Goal: Transaction & Acquisition: Purchase product/service

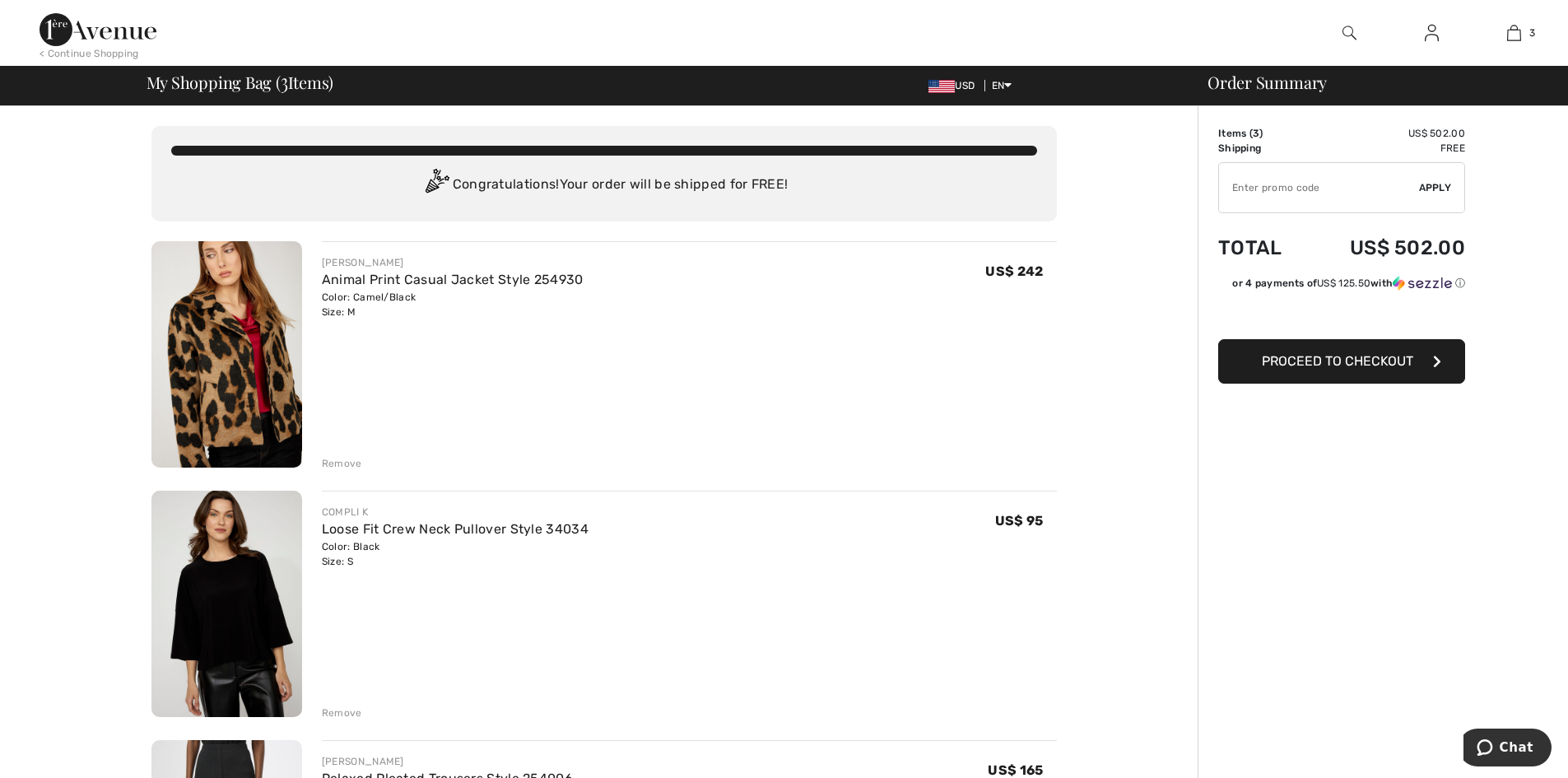
click at [347, 471] on div "Remove" at bounding box center [342, 463] width 41 height 15
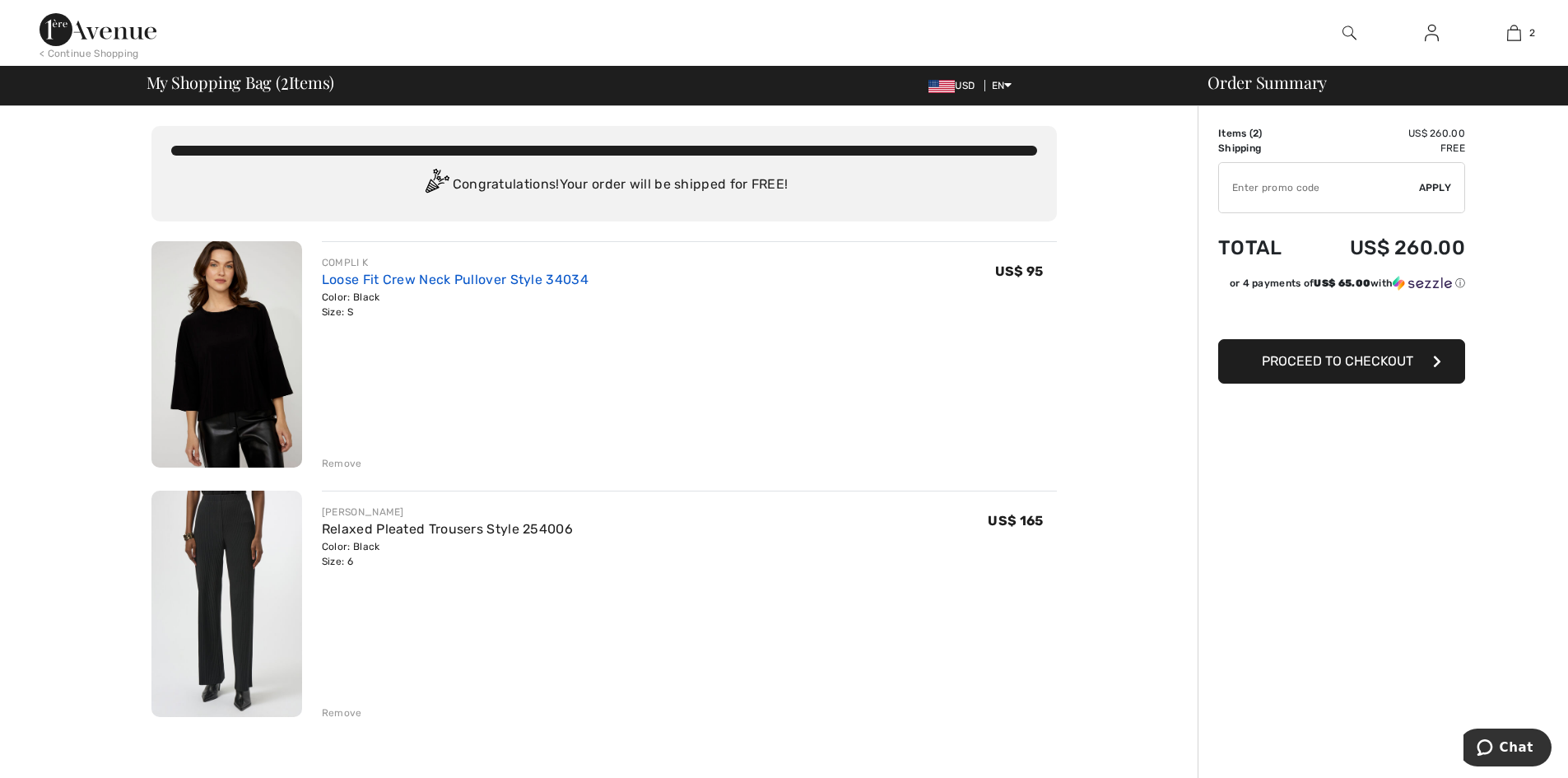
click at [469, 287] on link "Loose Fit Crew Neck Pullover Style 34034" at bounding box center [455, 279] width 266 height 16
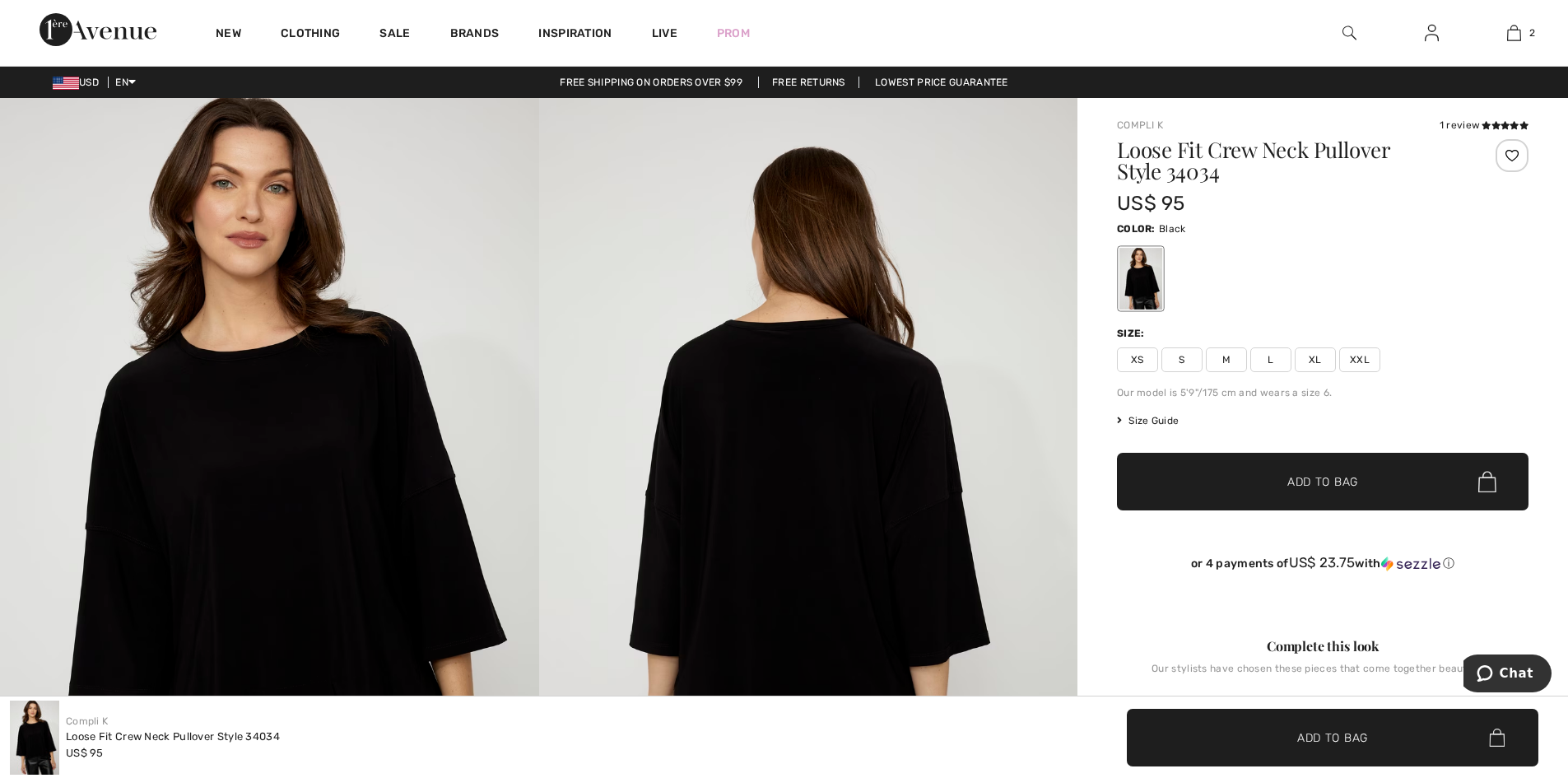
click at [1470, 128] on div "1 review" at bounding box center [1485, 125] width 89 height 15
click at [1492, 129] on icon at bounding box center [1496, 125] width 9 height 8
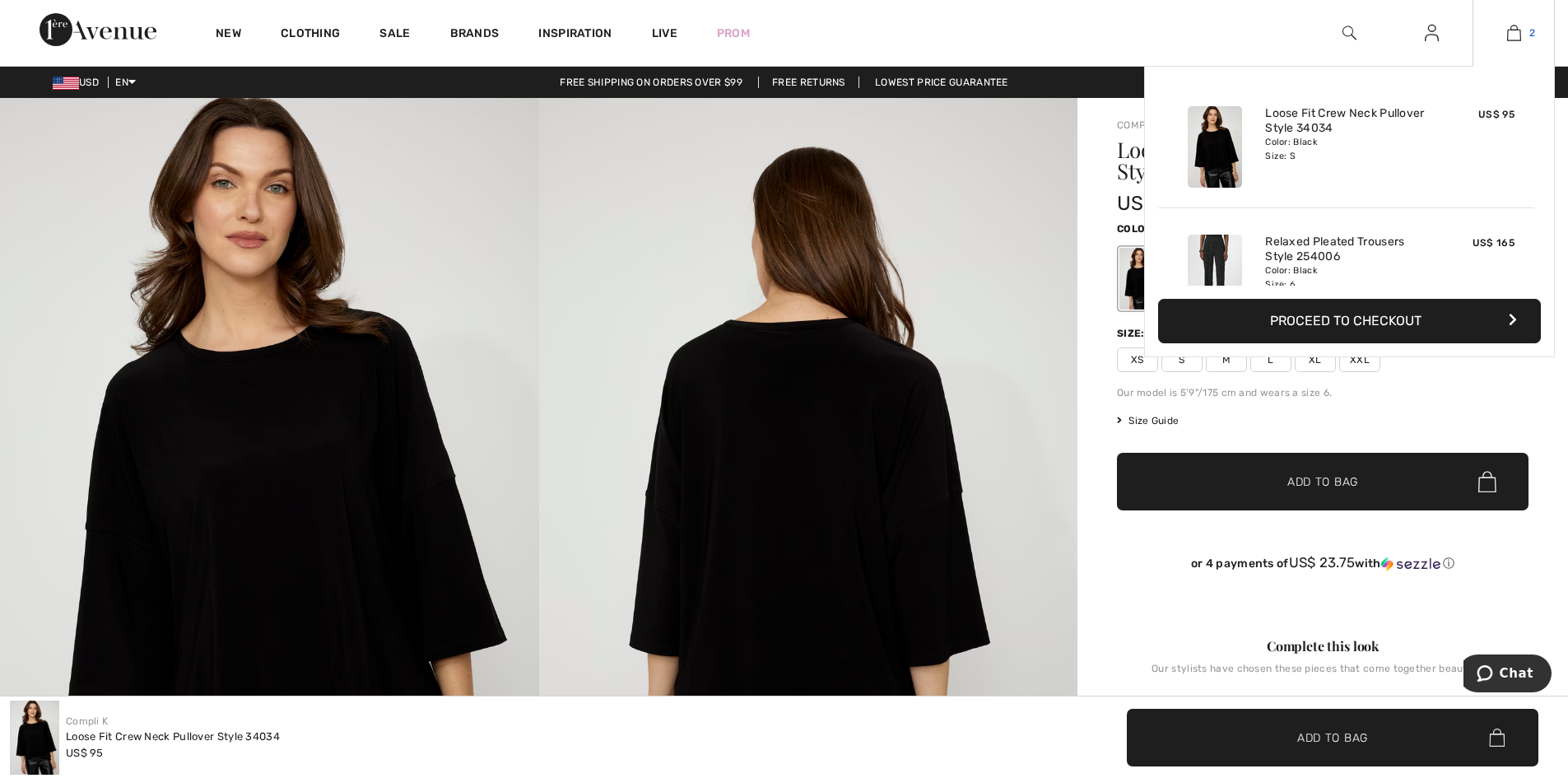
click at [1510, 37] on img at bounding box center [1515, 33] width 14 height 20
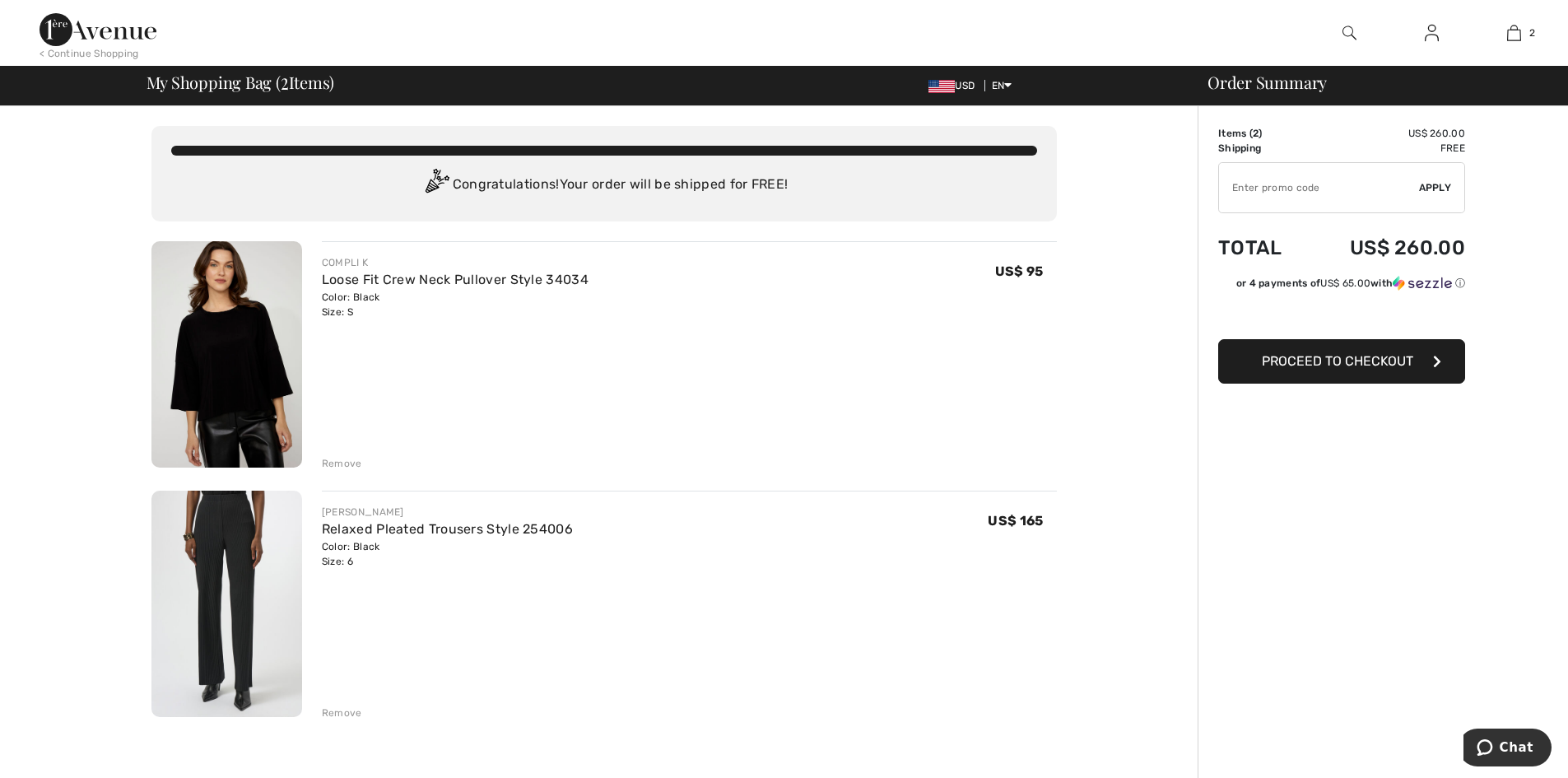
click at [1429, 33] on img at bounding box center [1432, 33] width 14 height 20
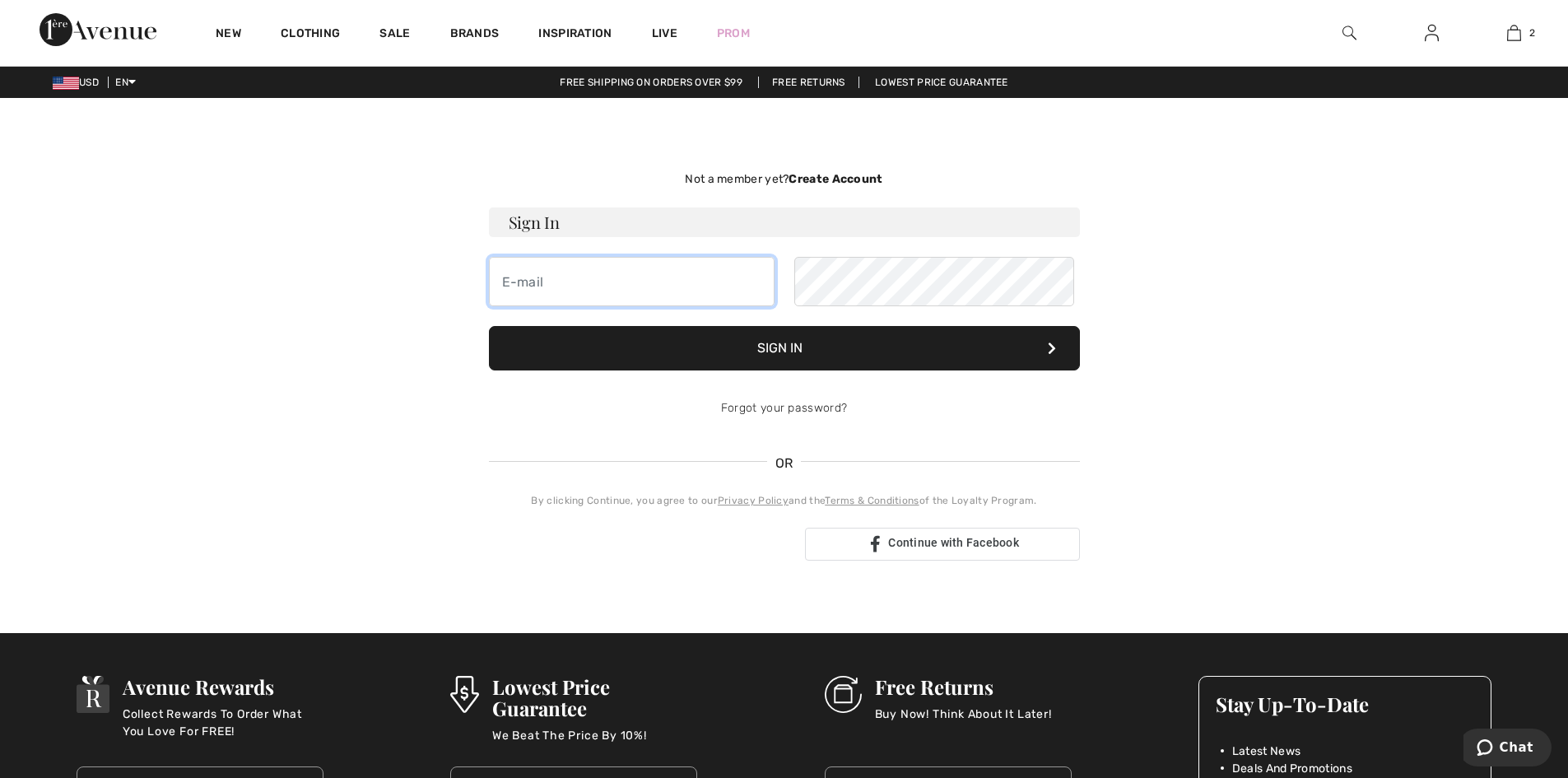
click at [619, 306] on input "email" at bounding box center [632, 281] width 285 height 50
click at [605, 306] on input "email" at bounding box center [632, 281] width 285 height 50
type input "princesssong3@yahoo.com"
click at [807, 371] on button "Sign In" at bounding box center [784, 348] width 591 height 45
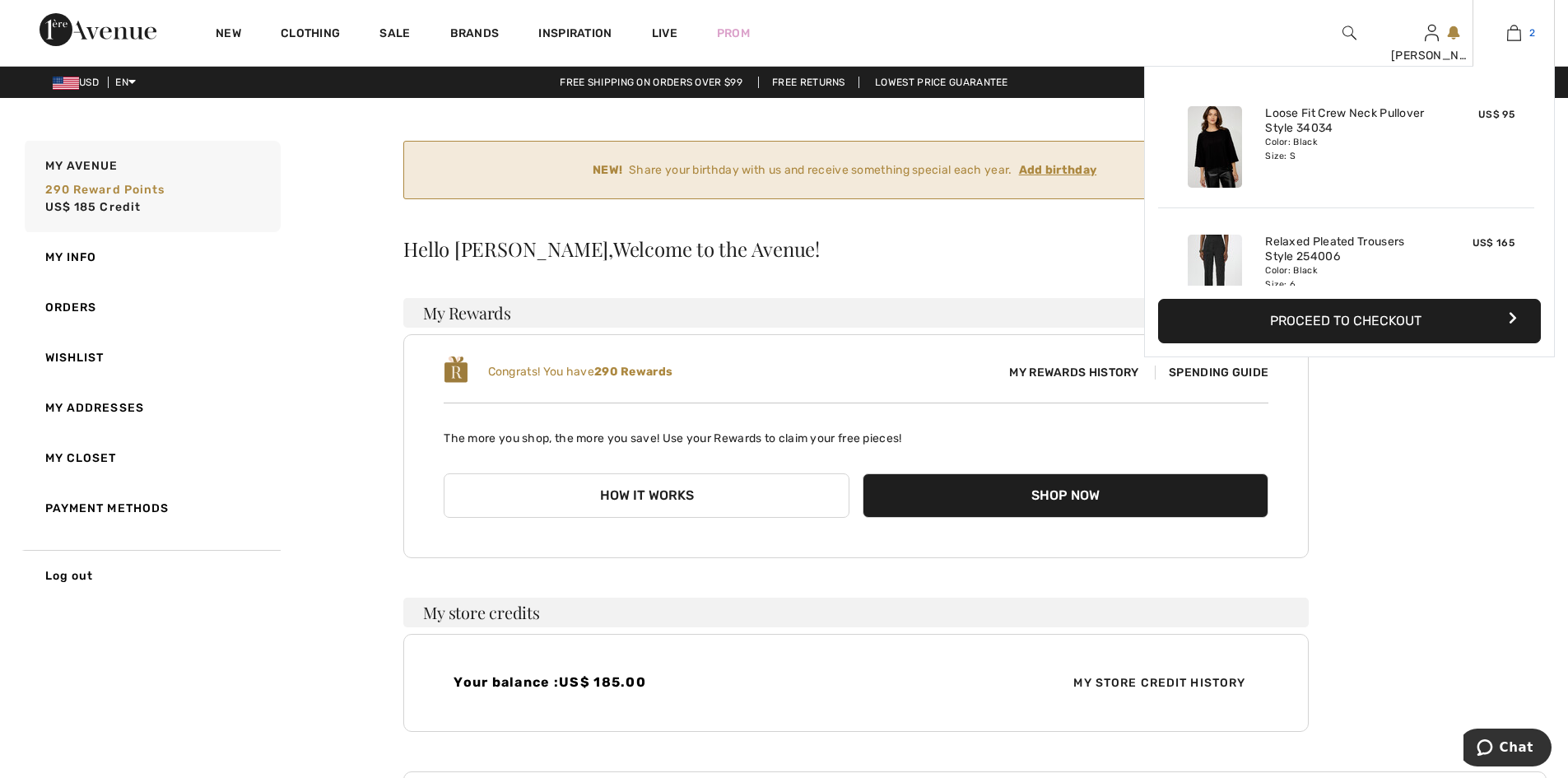
click at [1514, 35] on img at bounding box center [1515, 33] width 14 height 20
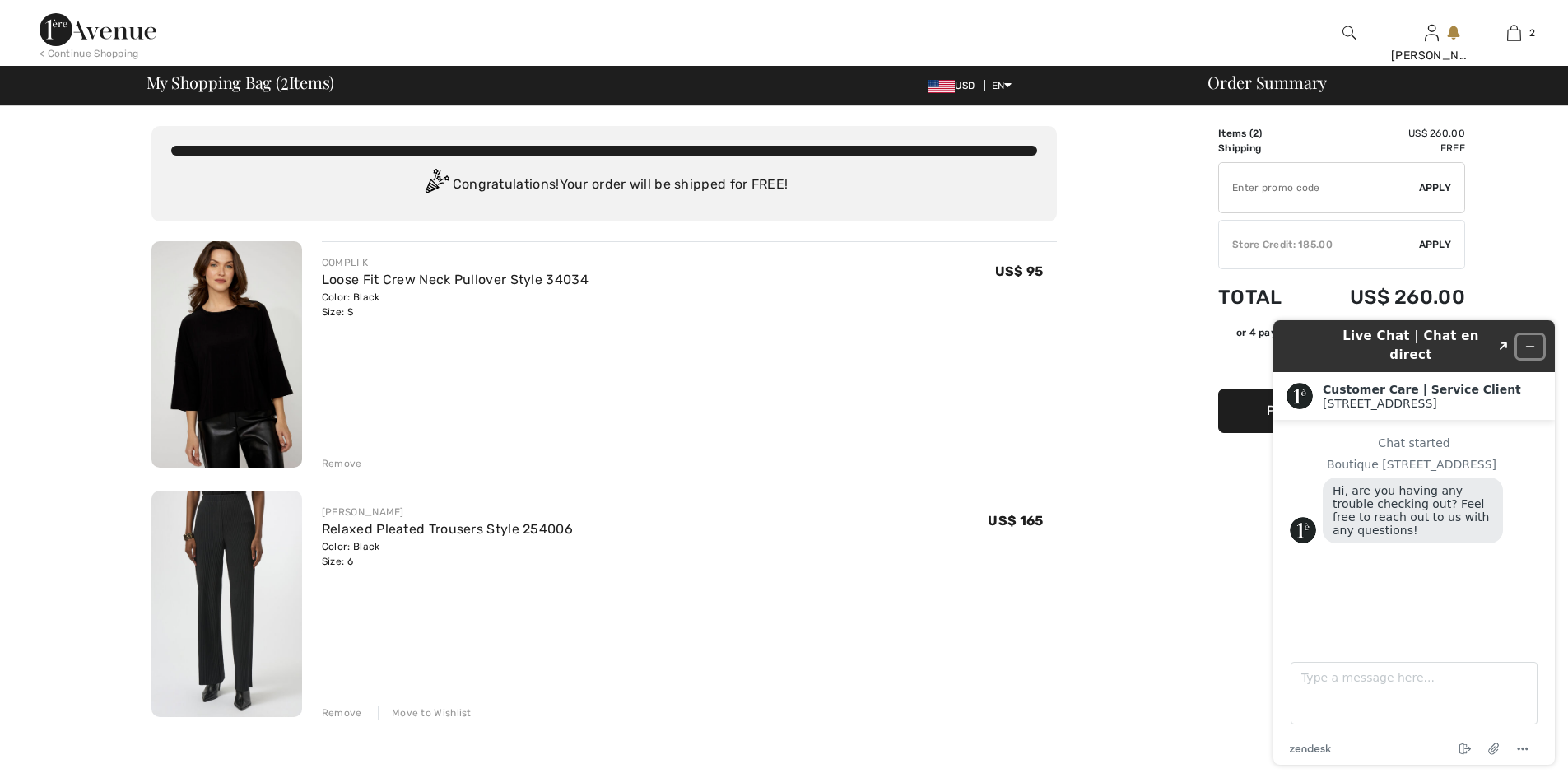
click at [1533, 341] on icon "Minimize widget" at bounding box center [1530, 347] width 12 height 12
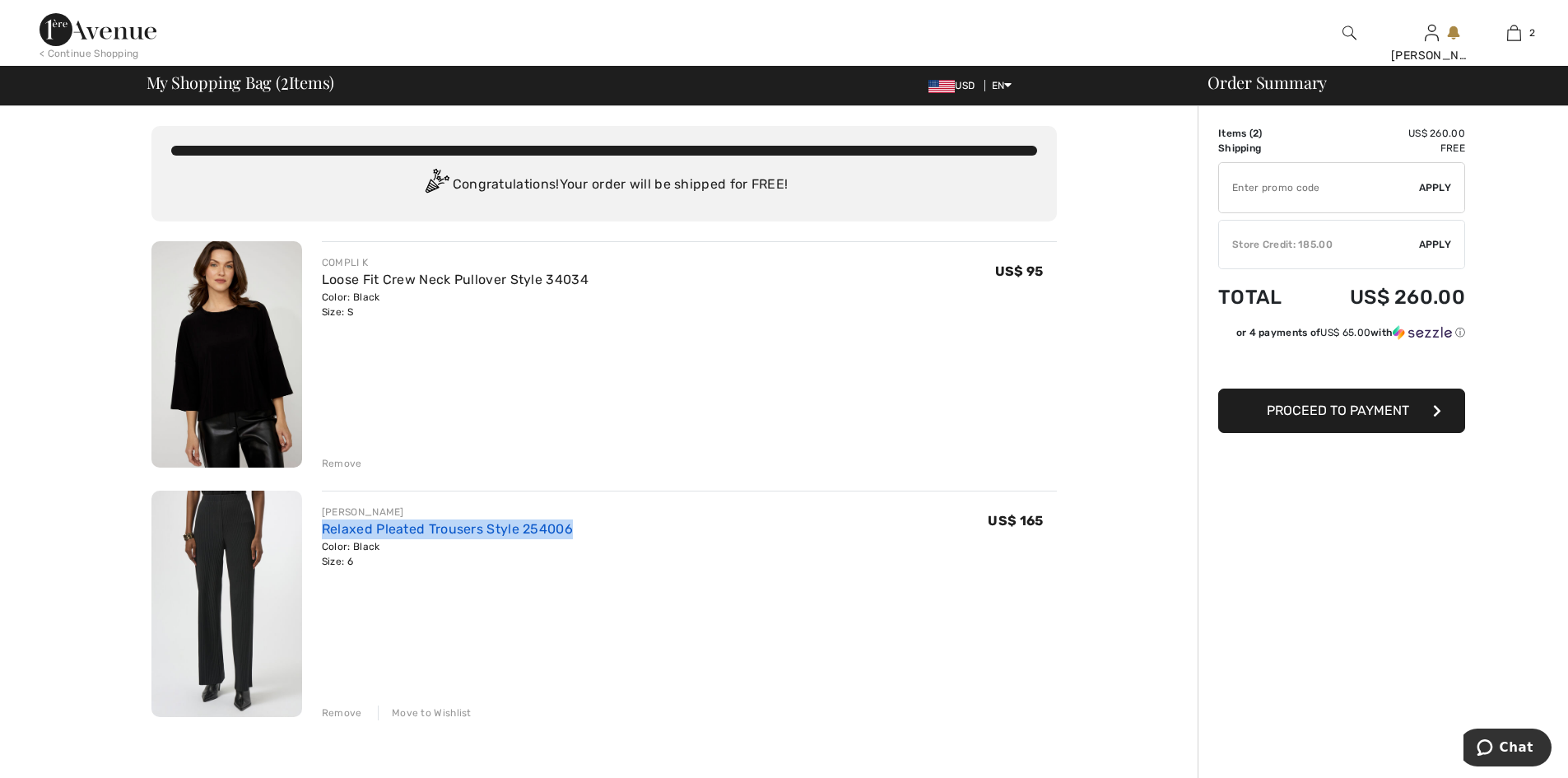
drag, startPoint x: 596, startPoint y: 569, endPoint x: 330, endPoint y: 564, distance: 266.0
click at [330, 564] on div "[PERSON_NAME] Relaxed Pleated Trousers Style 254006 Color: Black Size: 6 Final …" at bounding box center [689, 537] width 735 height 64
copy link "Relaxed Pleated Trousers Style 254006"
click at [1489, 755] on icon "Chat" at bounding box center [1485, 747] width 17 height 17
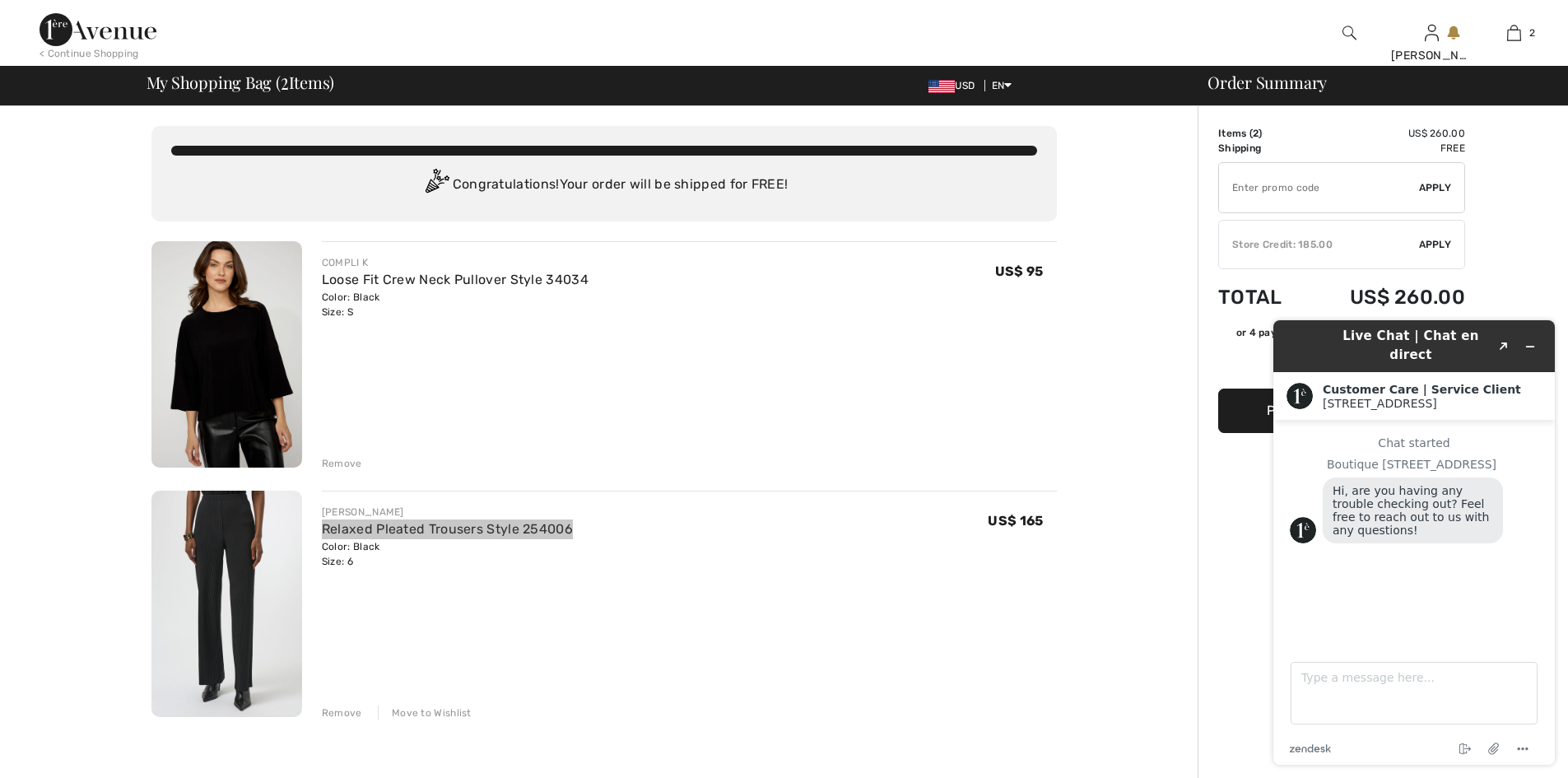
click at [1396, 750] on div "End chat Attach file Options" at bounding box center [1434, 750] width 207 height 22
click at [1320, 738] on div ".cls-1{fill:#03363d;} End chat Attach file Options" at bounding box center [1413, 742] width 249 height 22
click at [1383, 681] on textarea "Type a message here..." at bounding box center [1413, 693] width 247 height 62
paste textarea "Relaxed Pleated Trousers Style 254006"
type textarea "I usually wear an 8 in ribkoff pants, but this one says relaxed, should I get a…"
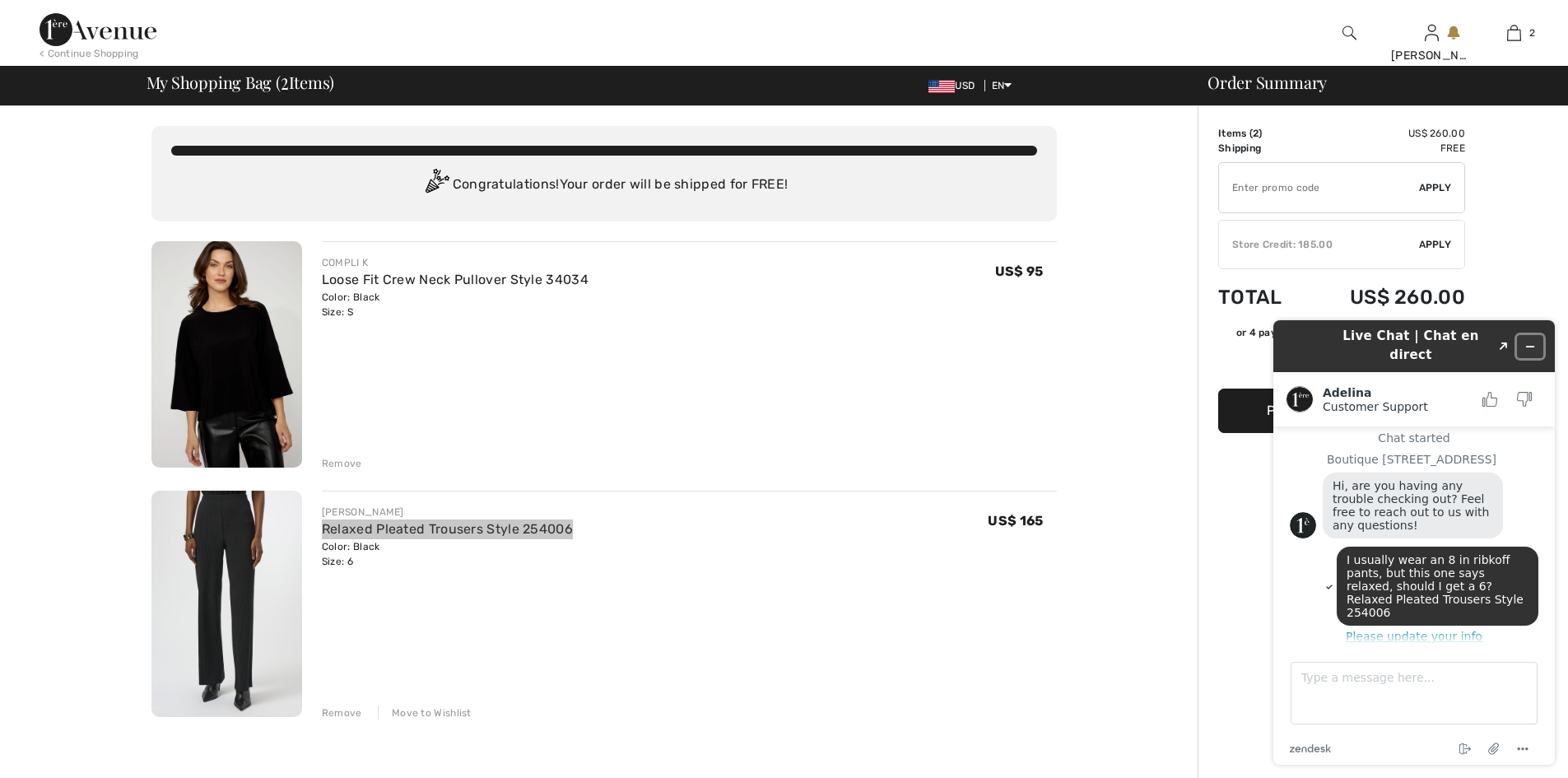
scroll to position [18, 0]
click at [1527, 341] on icon "Minimize widget" at bounding box center [1530, 347] width 12 height 12
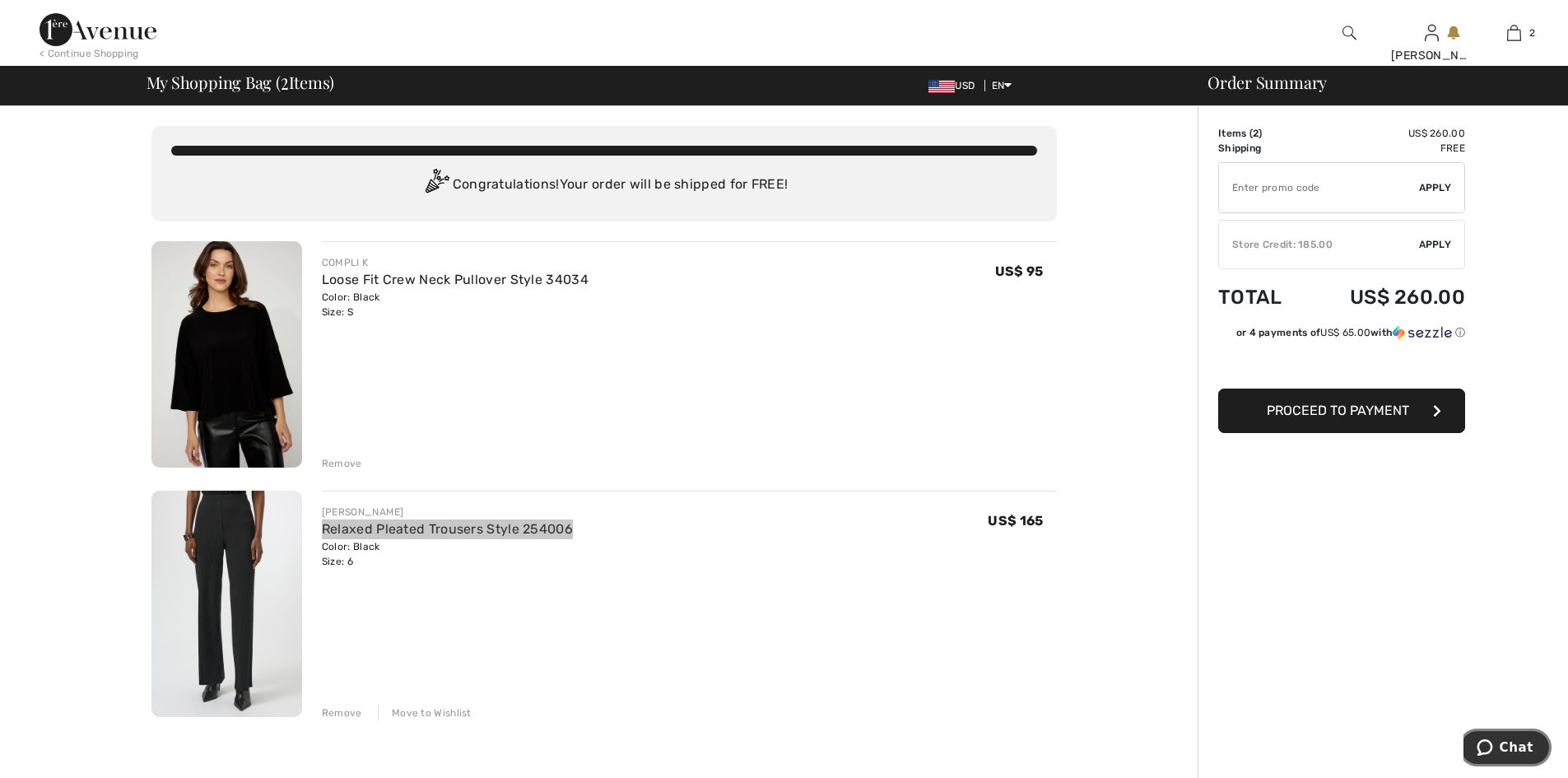
click at [1494, 739] on icon "Chat" at bounding box center [1485, 747] width 17 height 17
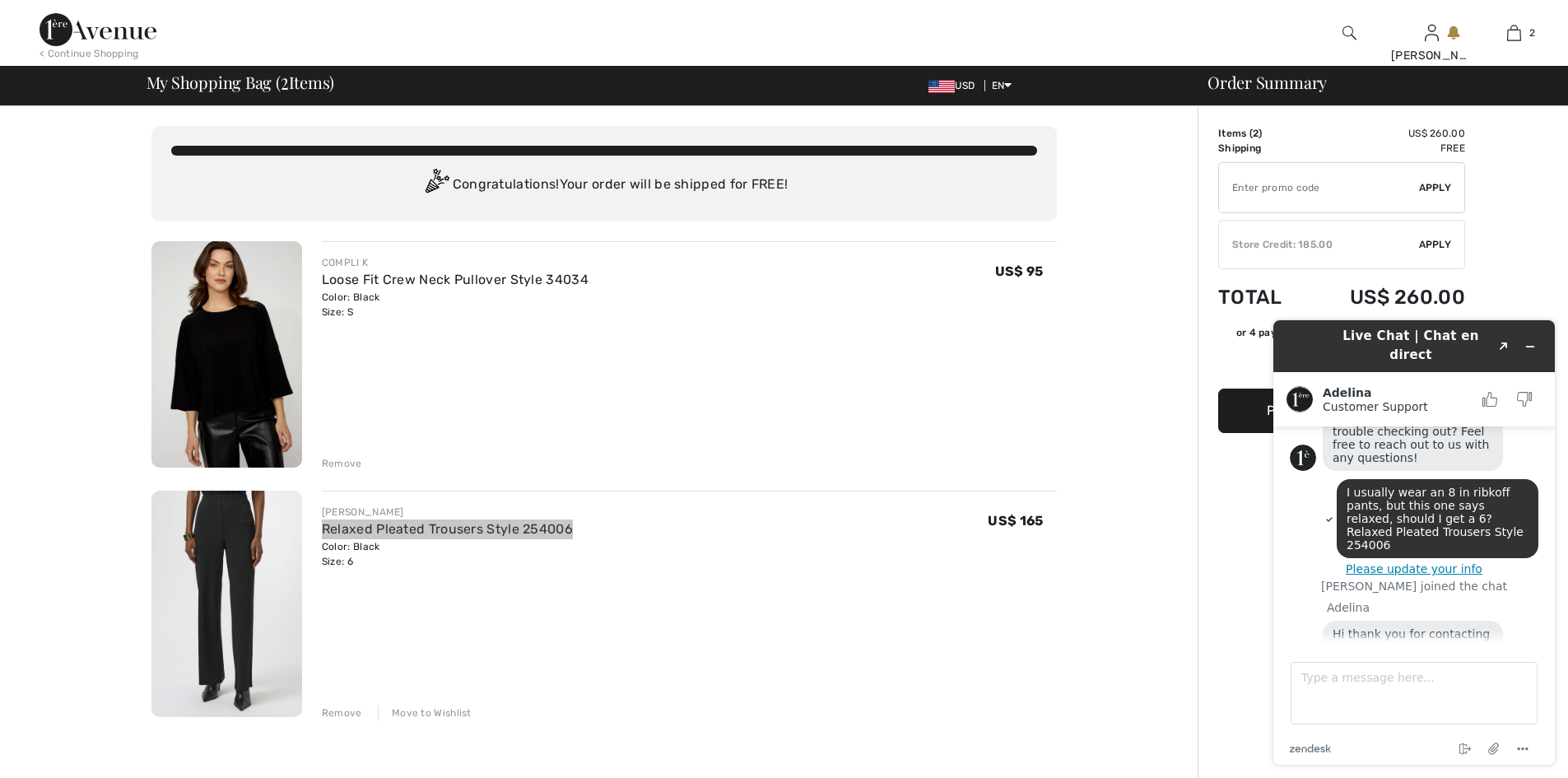
scroll to position [119, 0]
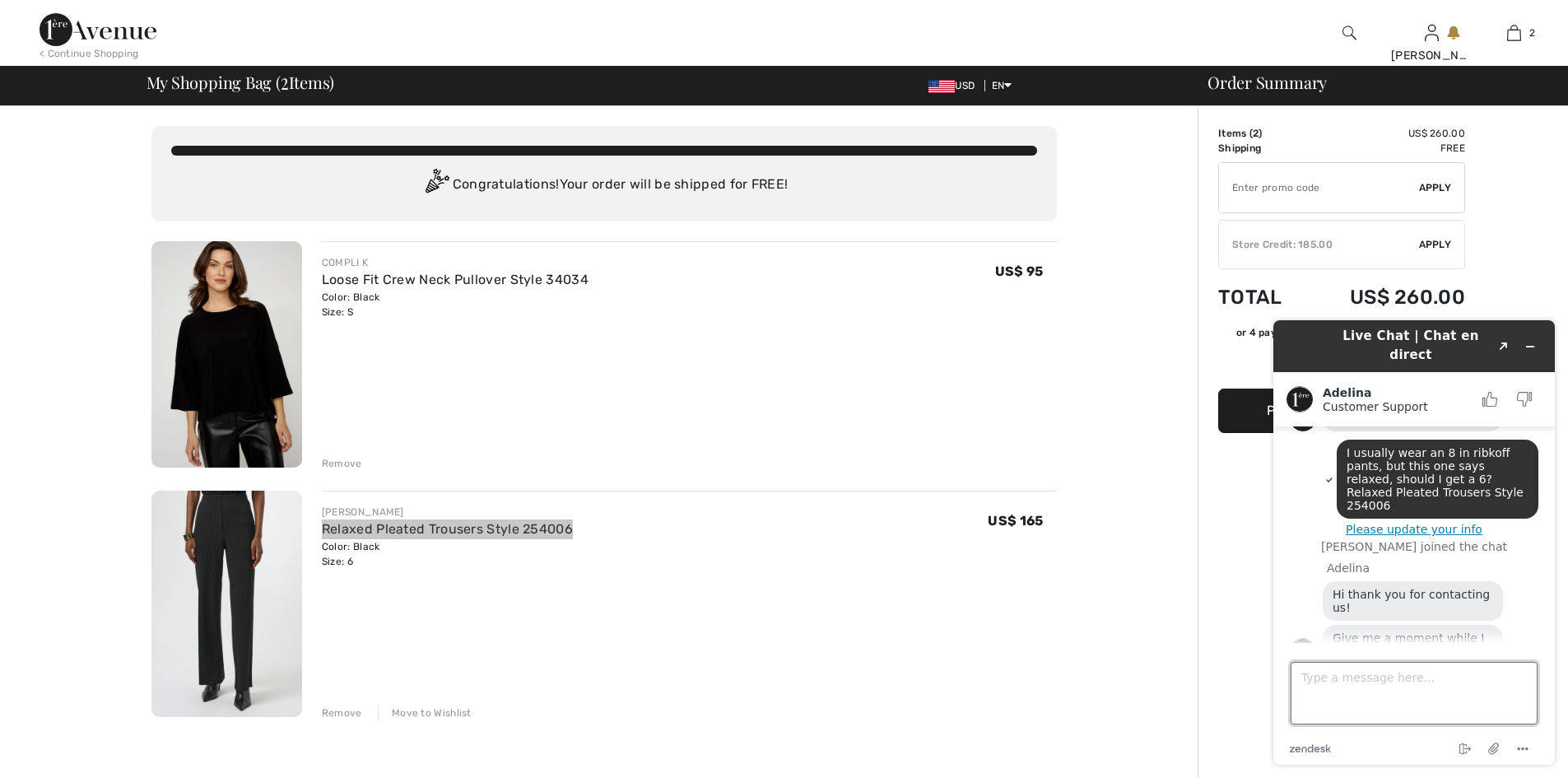
click at [1360, 672] on textarea "Type a message here..." at bounding box center [1413, 693] width 247 height 62
type textarea "ok"
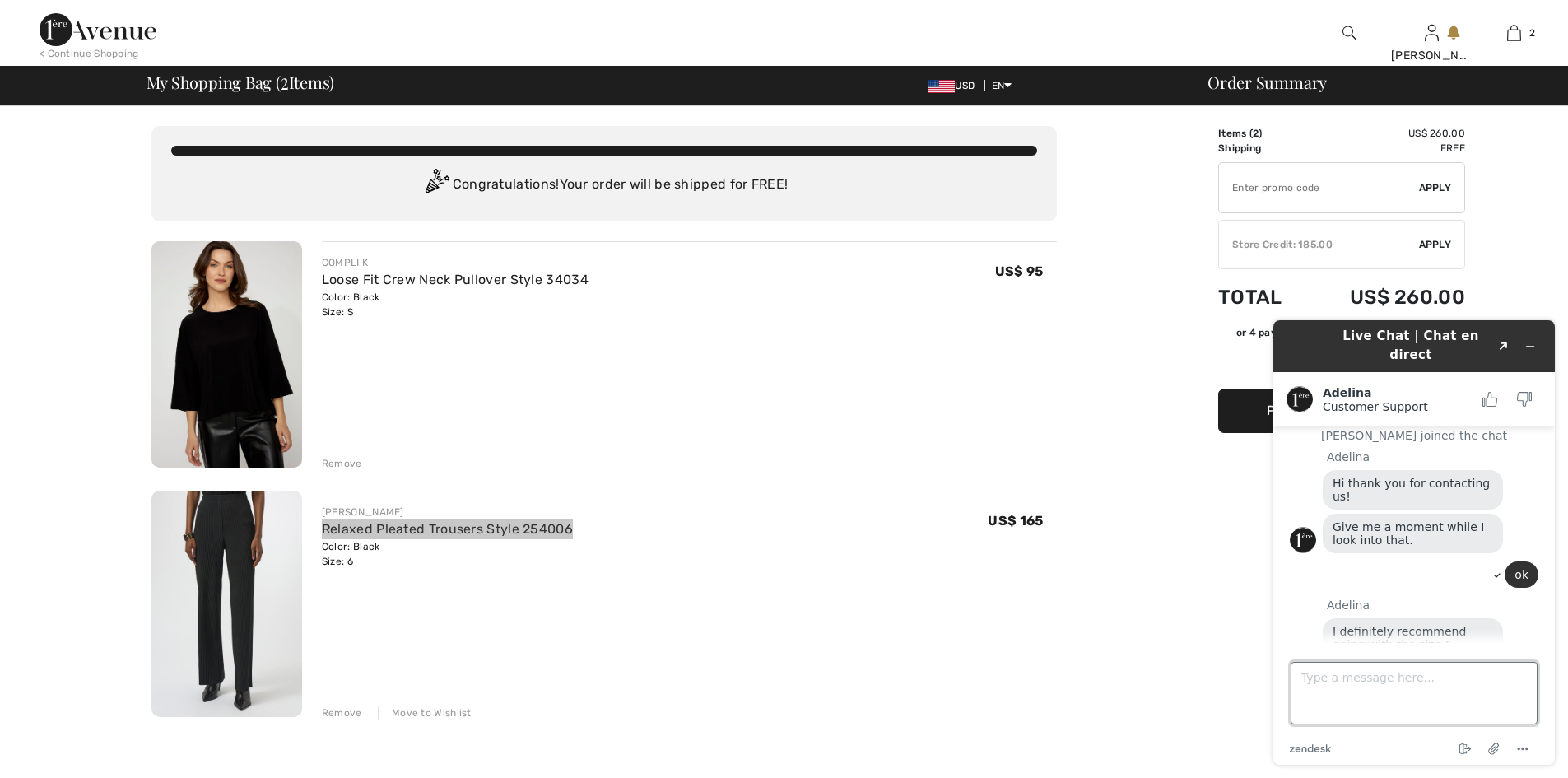
scroll to position [256, 0]
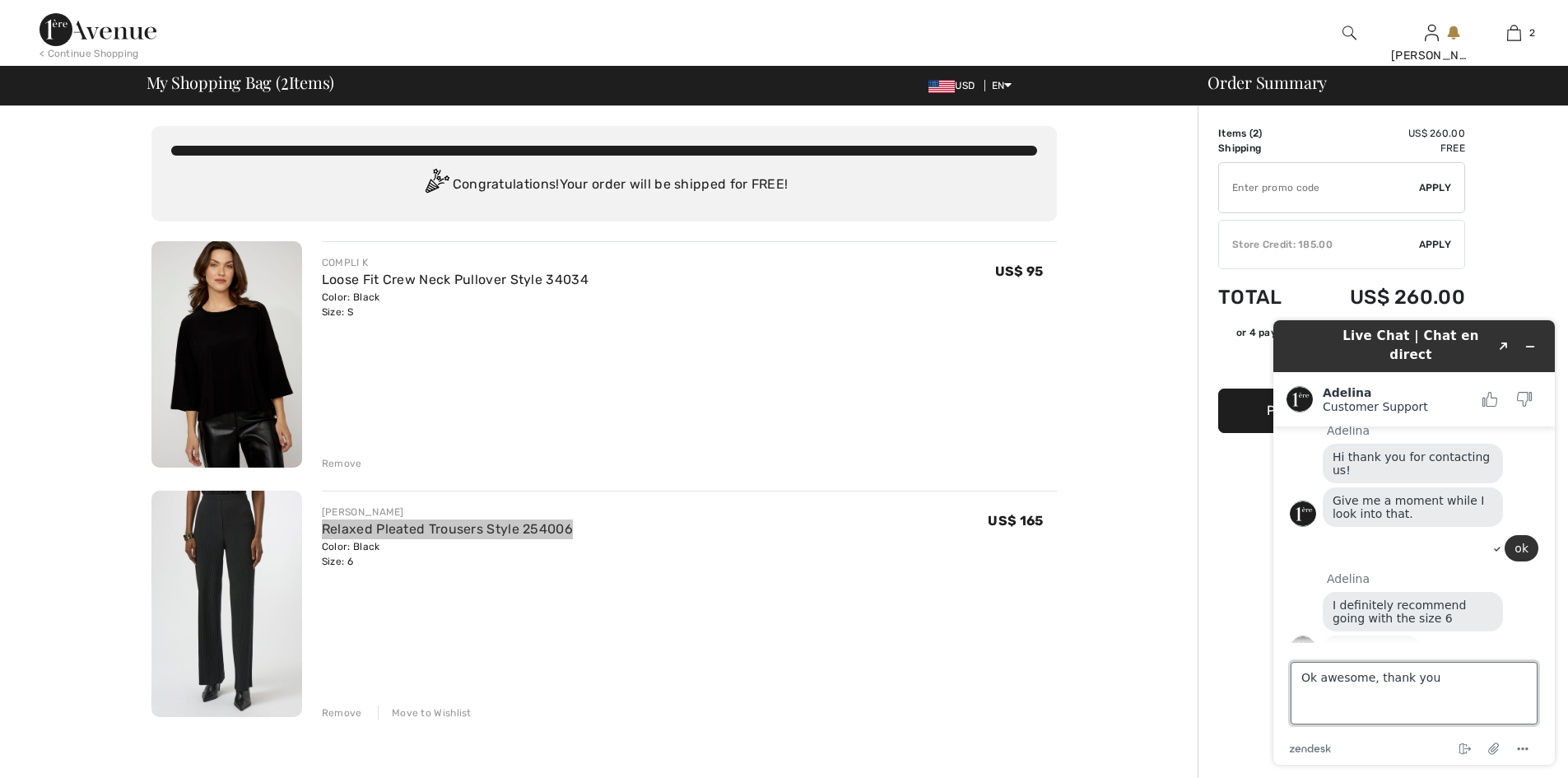
type textarea "Ok awesome, thank you!"
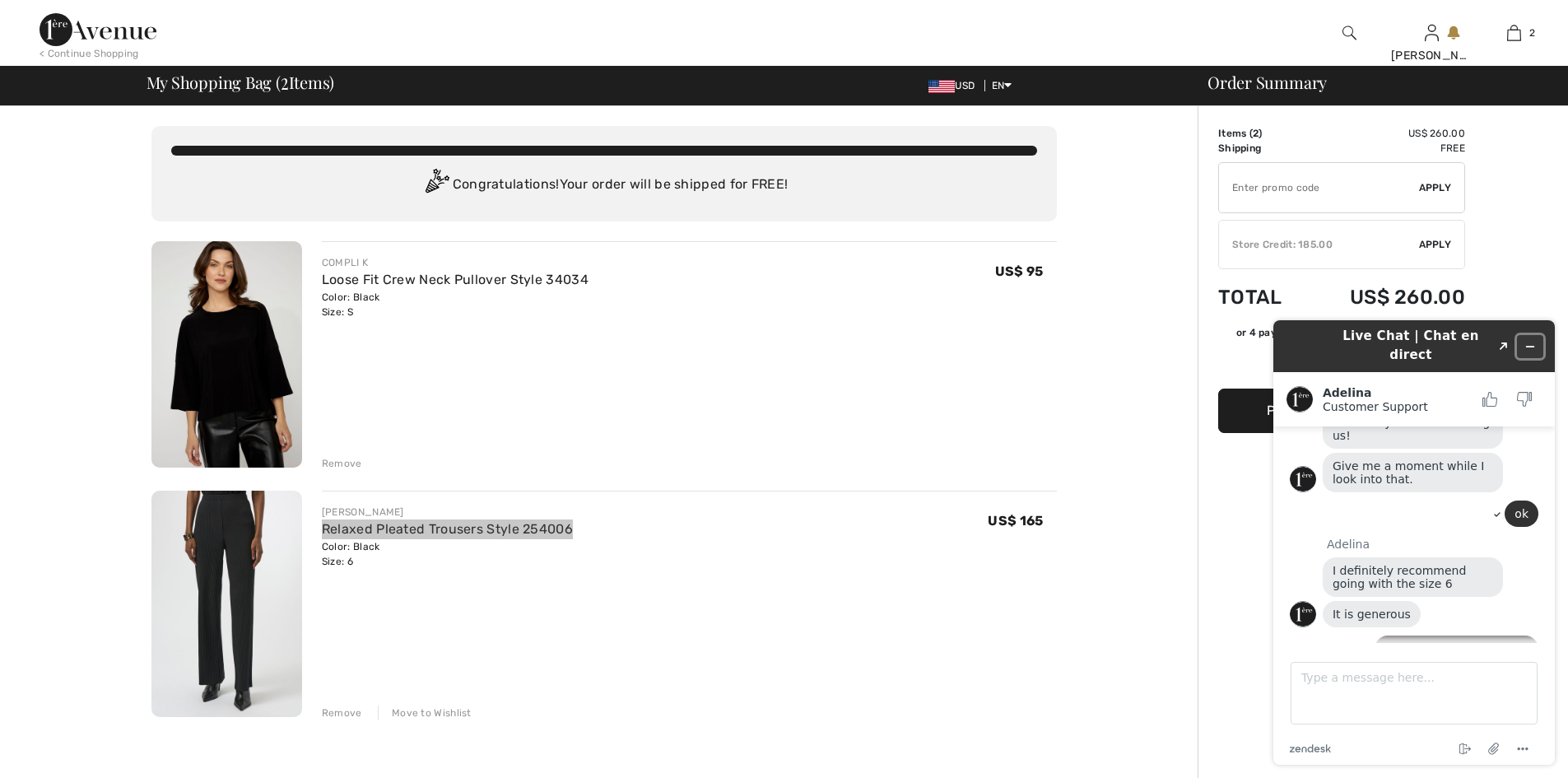
click at [1528, 341] on icon "Minimize widget" at bounding box center [1530, 347] width 12 height 12
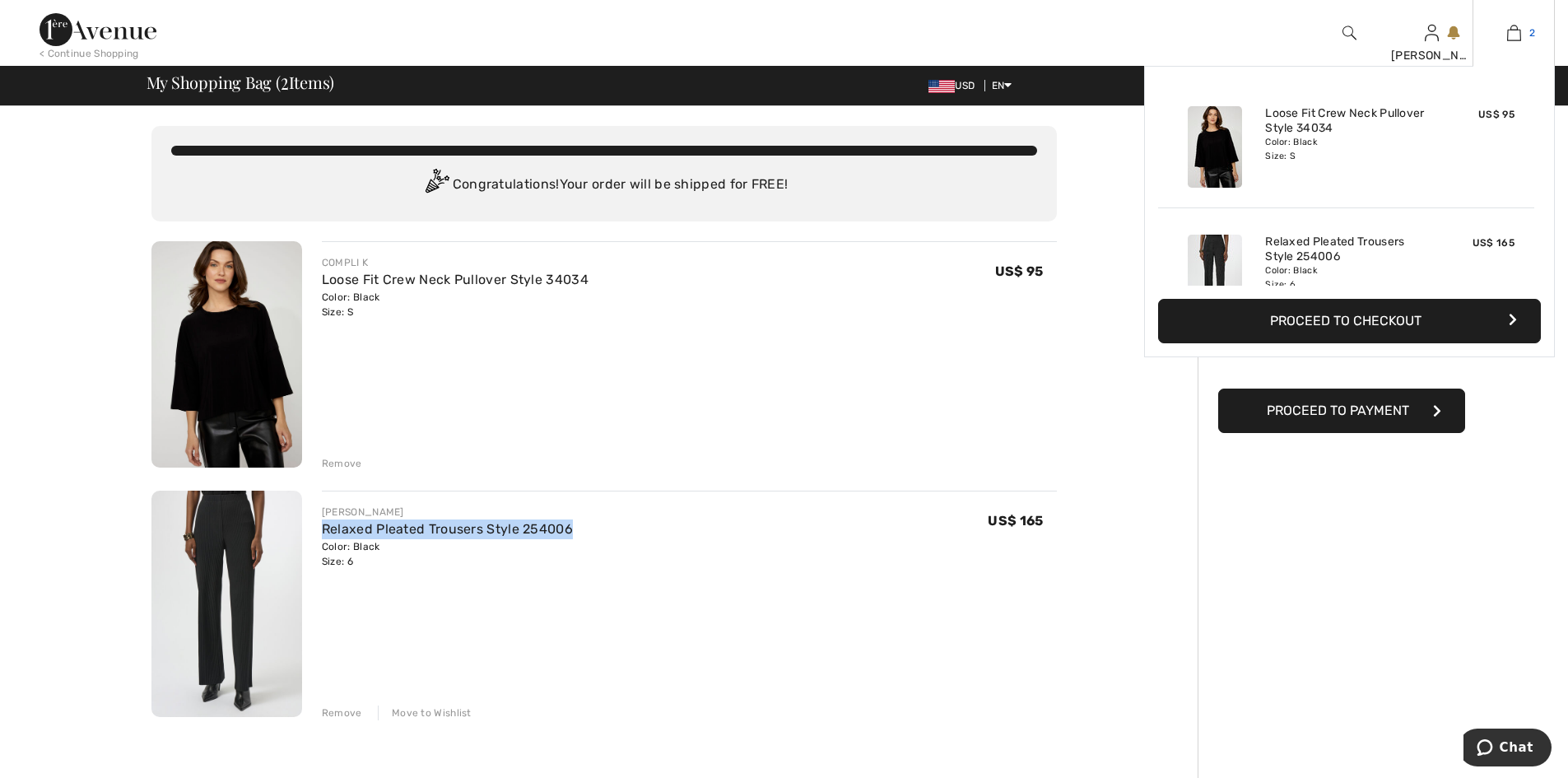
click at [1511, 29] on img at bounding box center [1515, 33] width 14 height 20
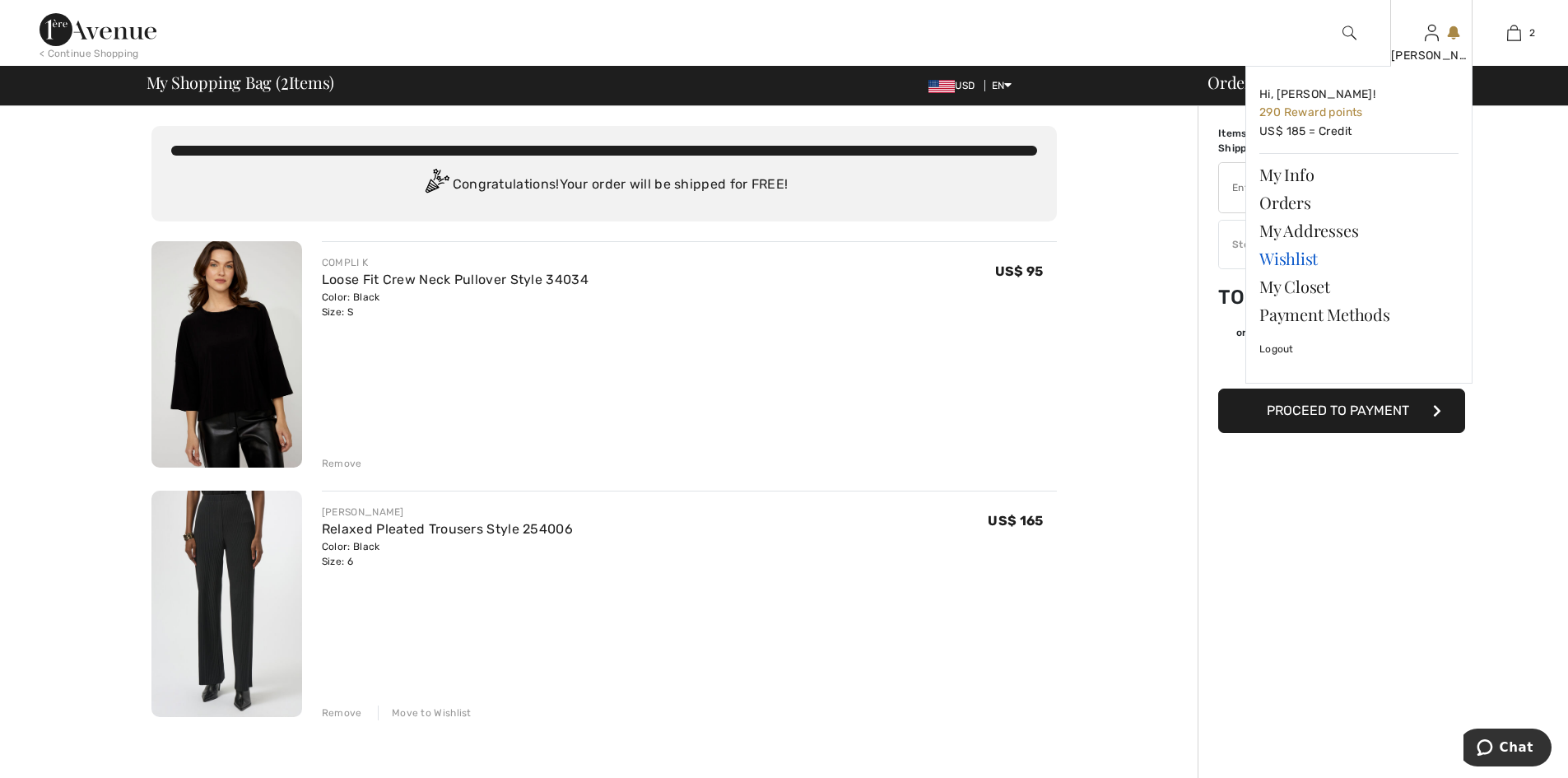
click at [1300, 261] on link "Wishlist" at bounding box center [1359, 259] width 199 height 28
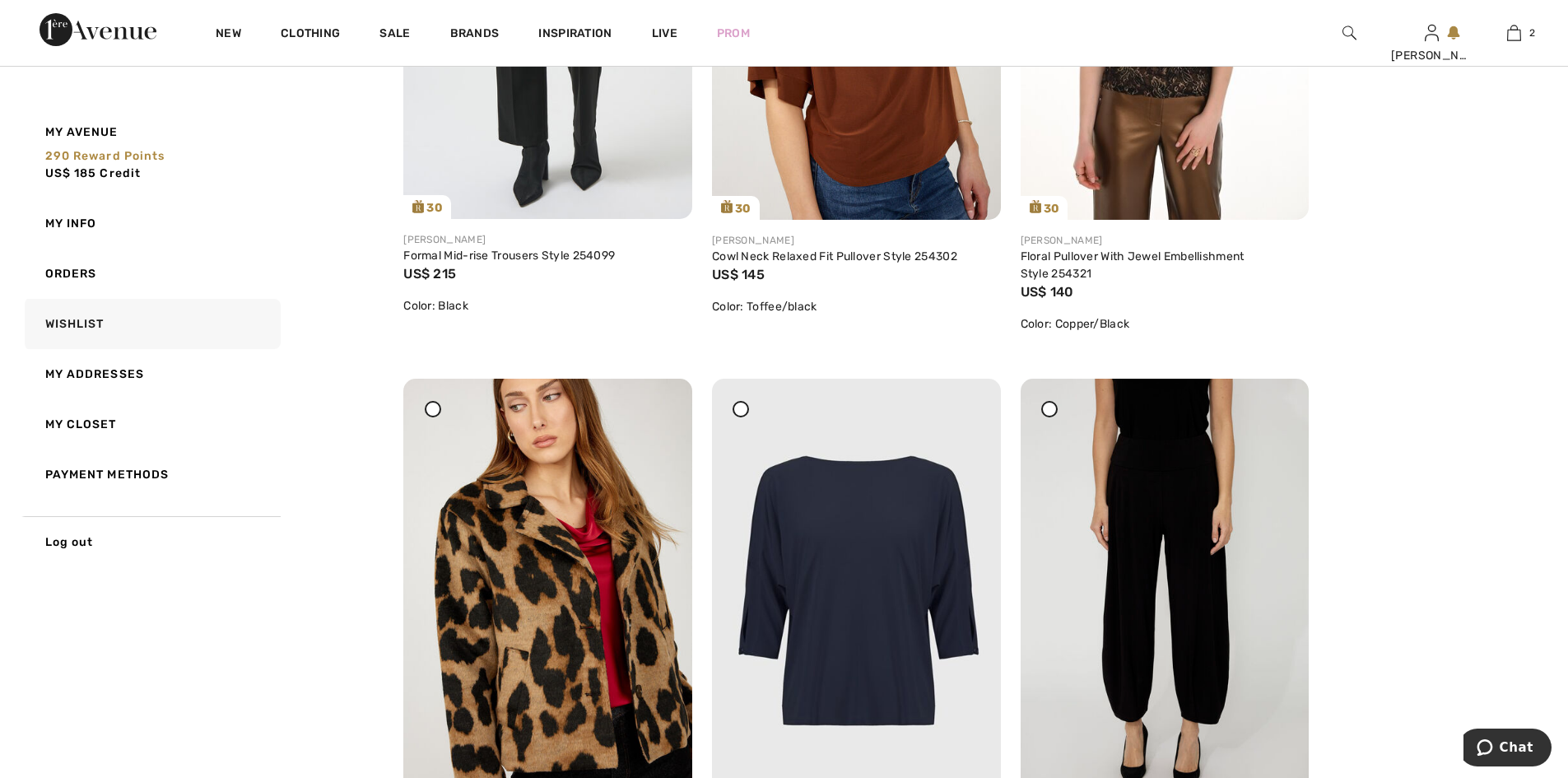
scroll to position [1318, 0]
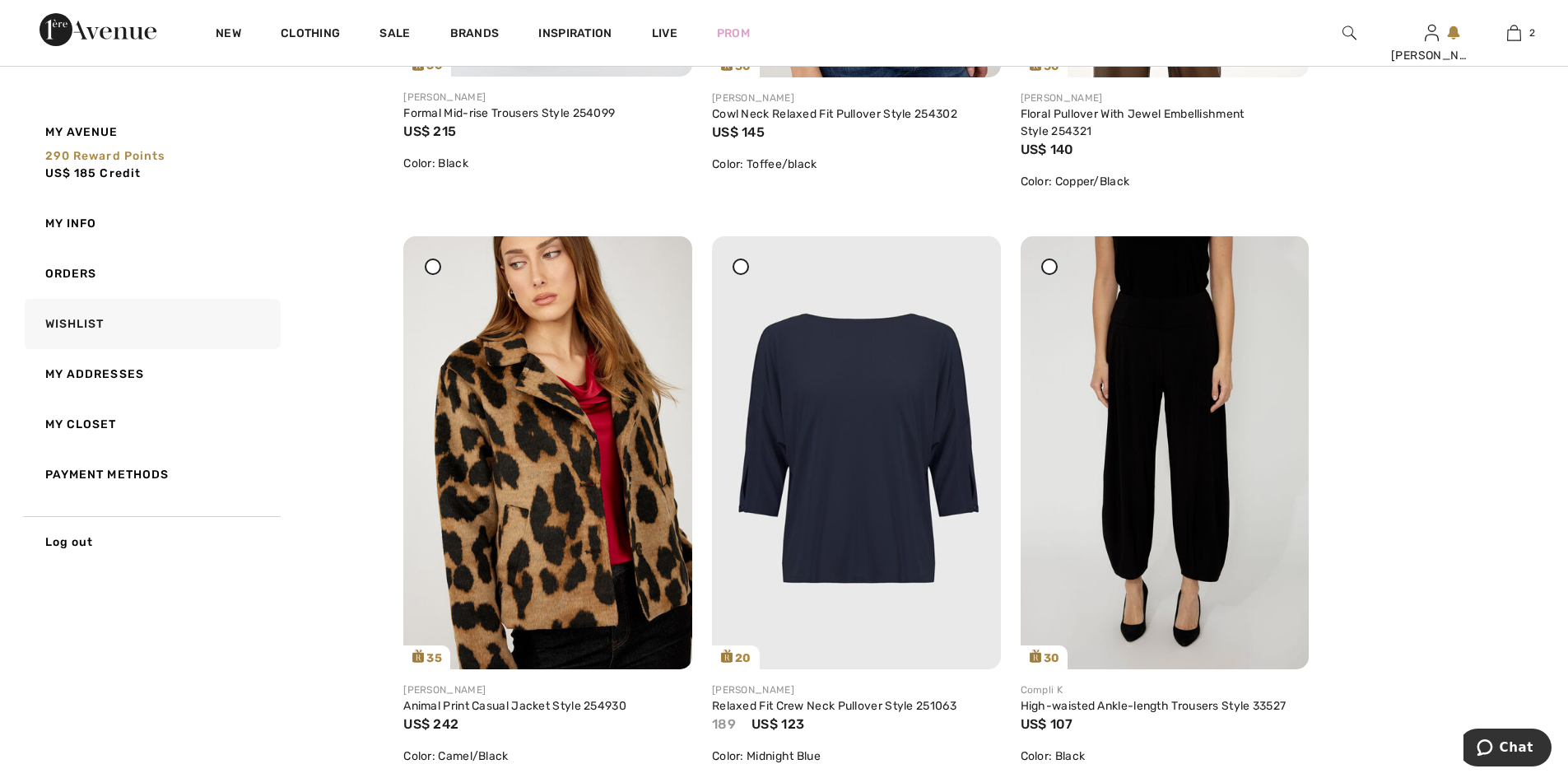
drag, startPoint x: 652, startPoint y: 329, endPoint x: 871, endPoint y: 83, distance: 329.4
click at [652, 260] on div at bounding box center [660, 248] width 23 height 23
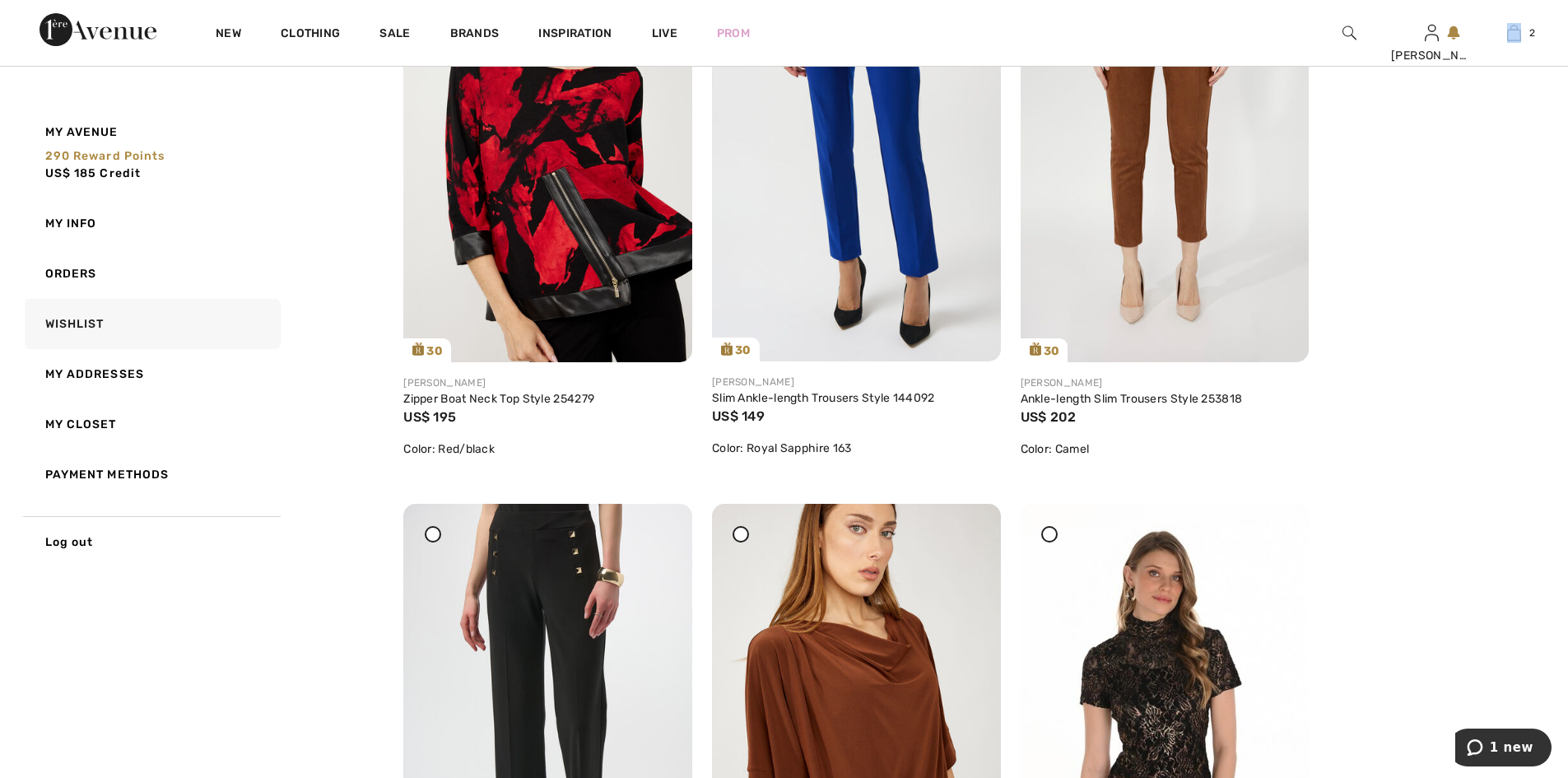
drag, startPoint x: 1566, startPoint y: 21, endPoint x: 1566, endPoint y: 37, distance: 16.0
click at [1566, 37] on div "New Clothing Sale Brands Inspiration Live Prom PAMELA Hi, PAMELA! 290 Reward po…" at bounding box center [784, 33] width 1568 height 65
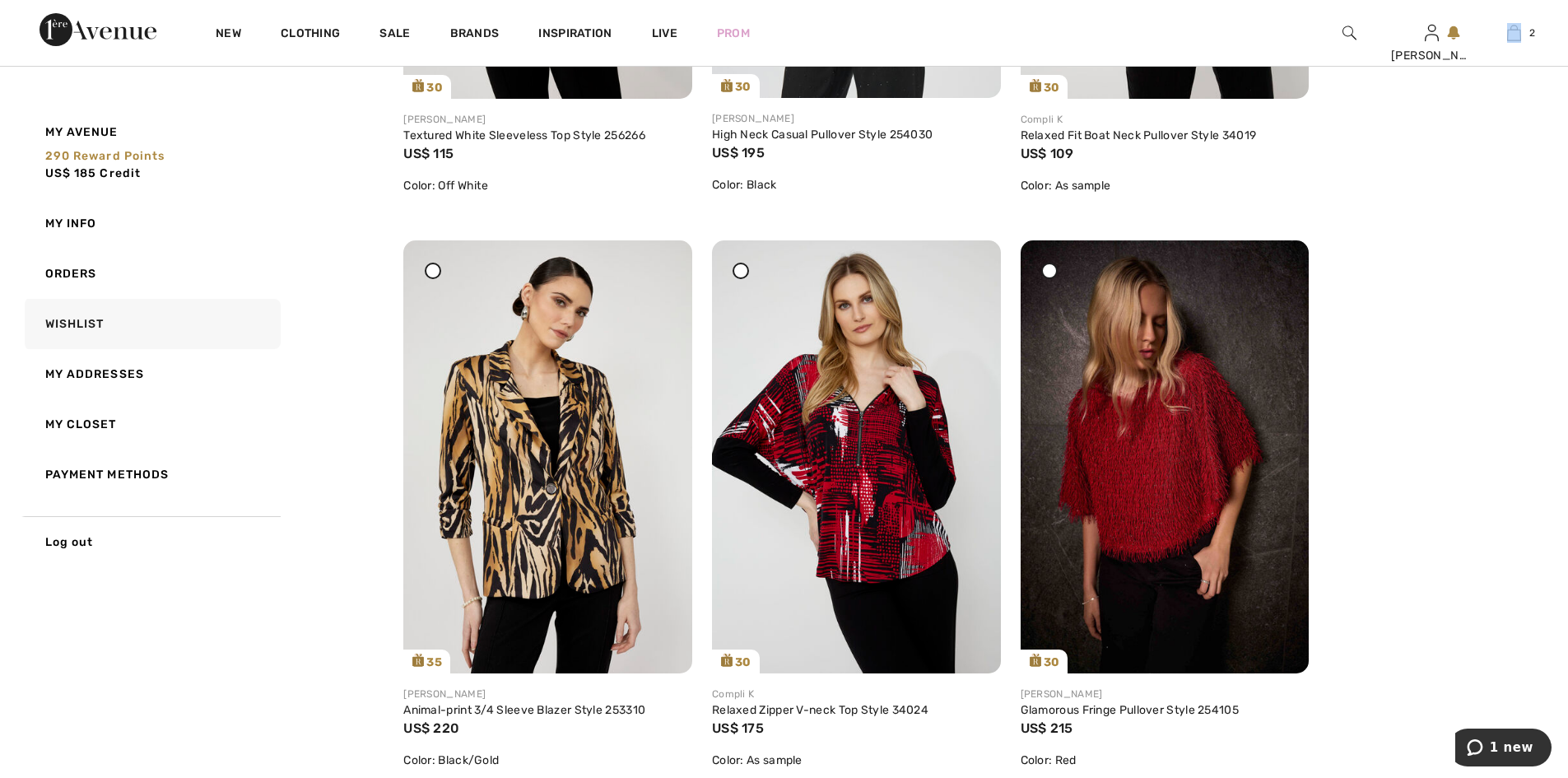
scroll to position [2535, 0]
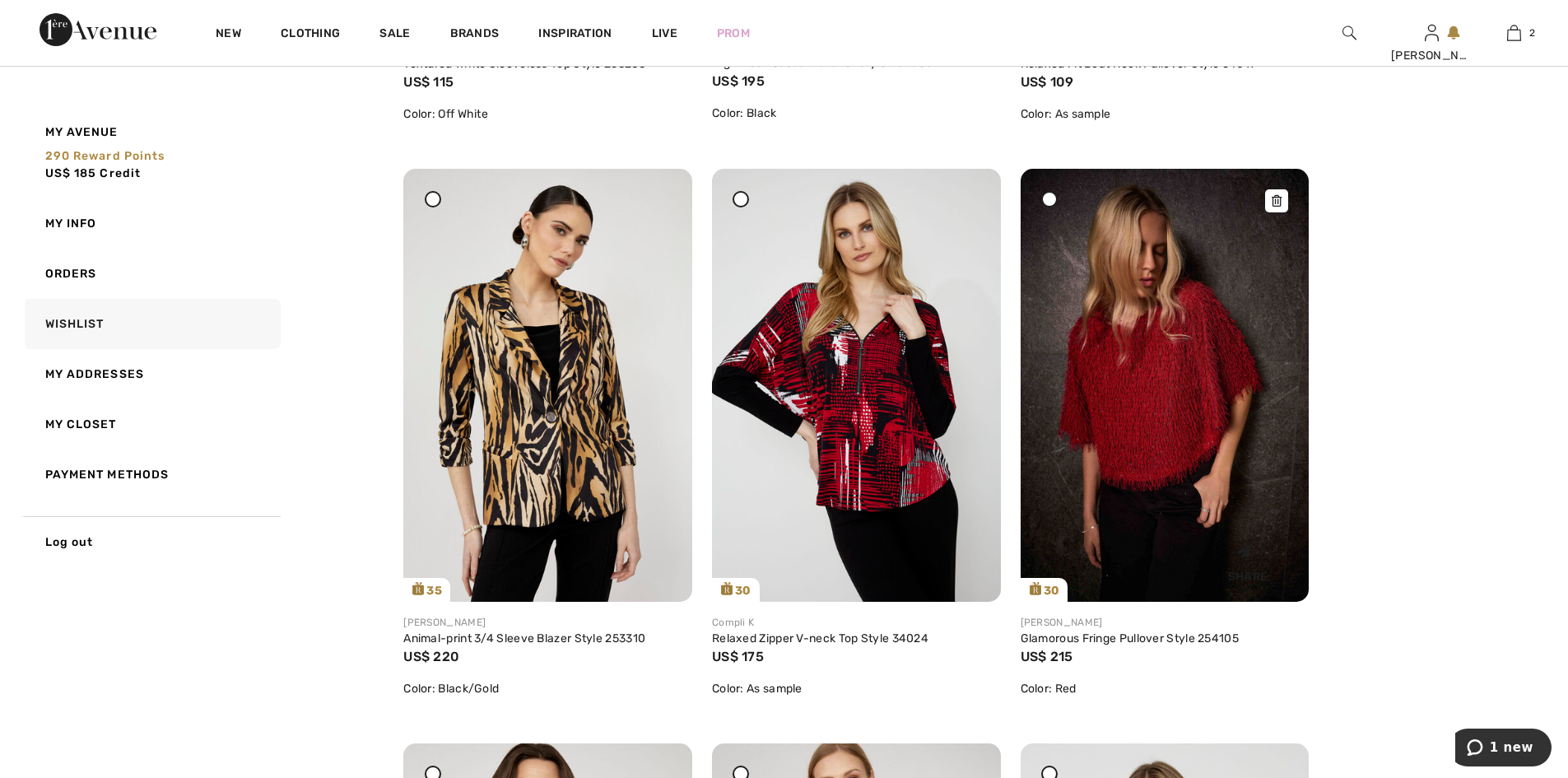
click at [1282, 207] on icon at bounding box center [1277, 201] width 10 height 12
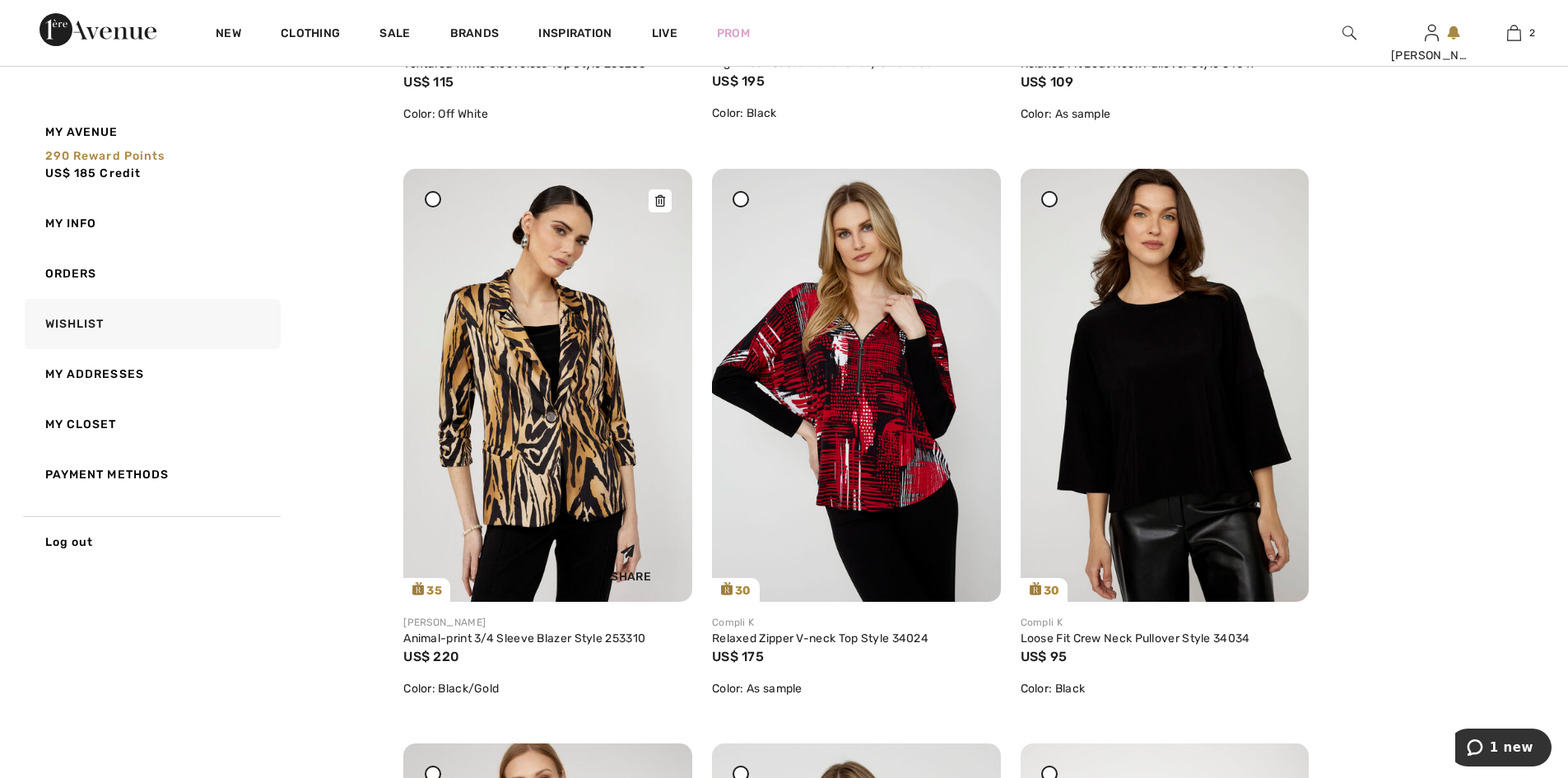
click at [659, 207] on icon at bounding box center [661, 201] width 10 height 12
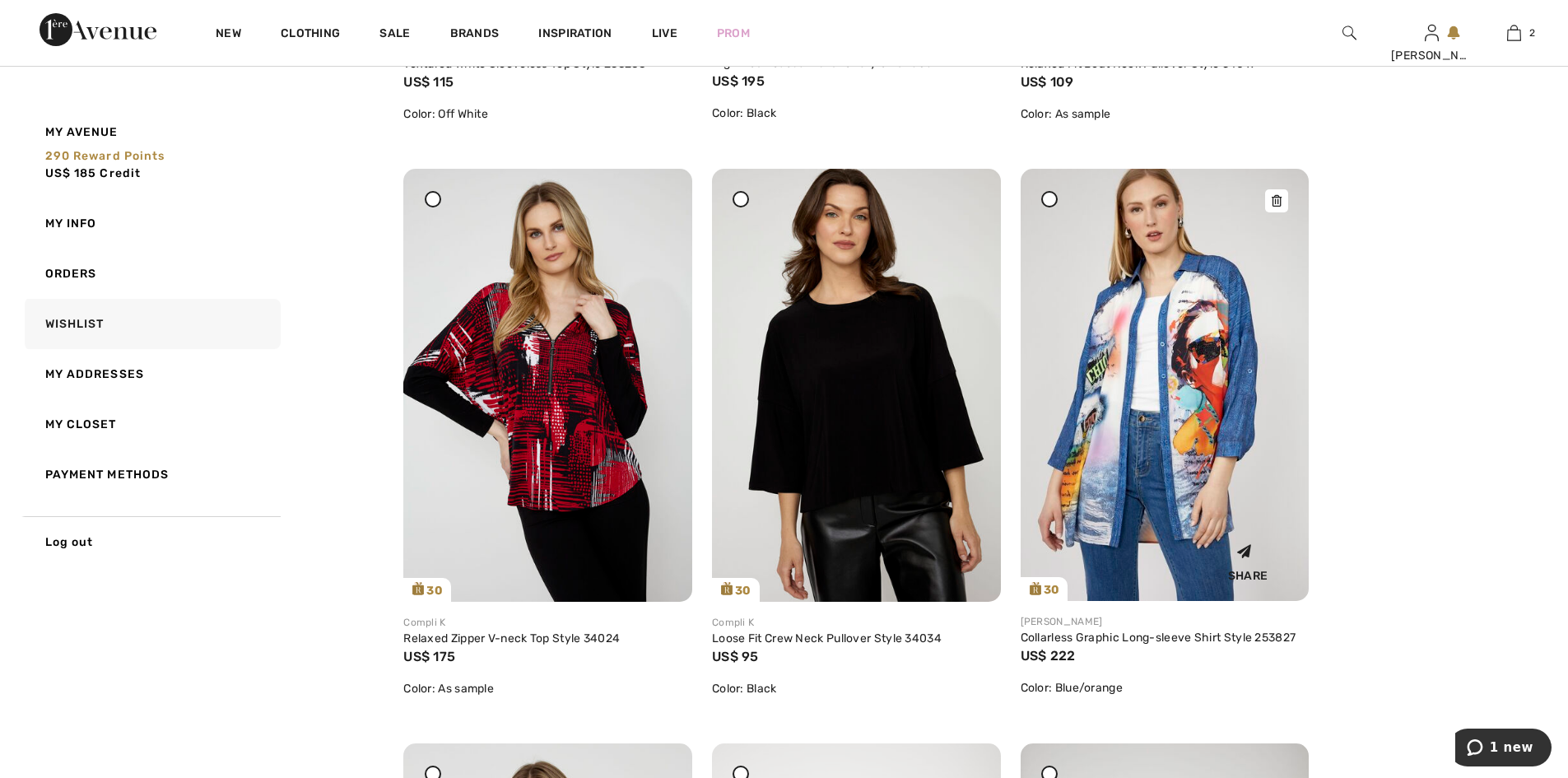
click at [1280, 207] on icon at bounding box center [1277, 201] width 10 height 12
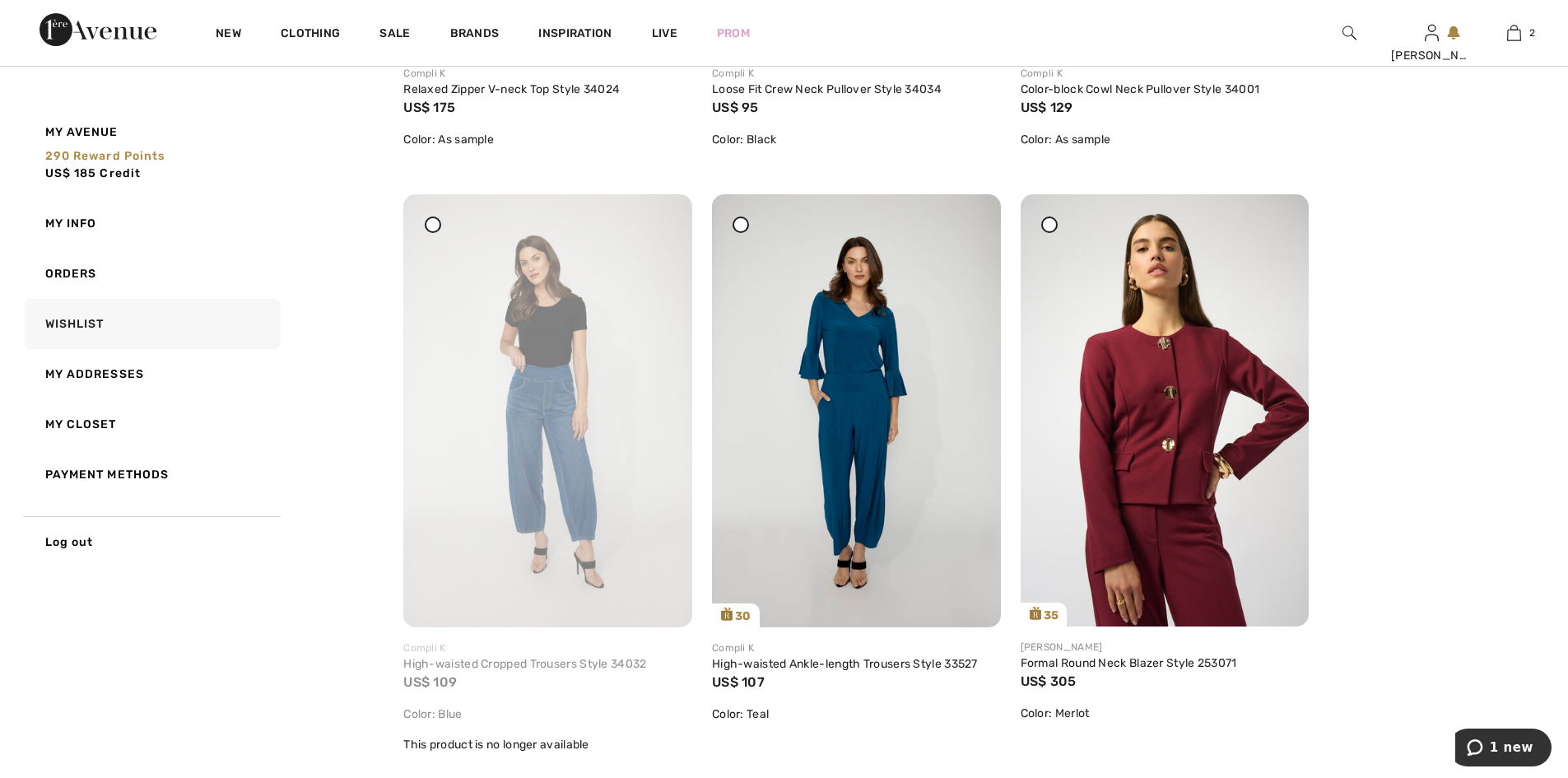
scroll to position [3253, 0]
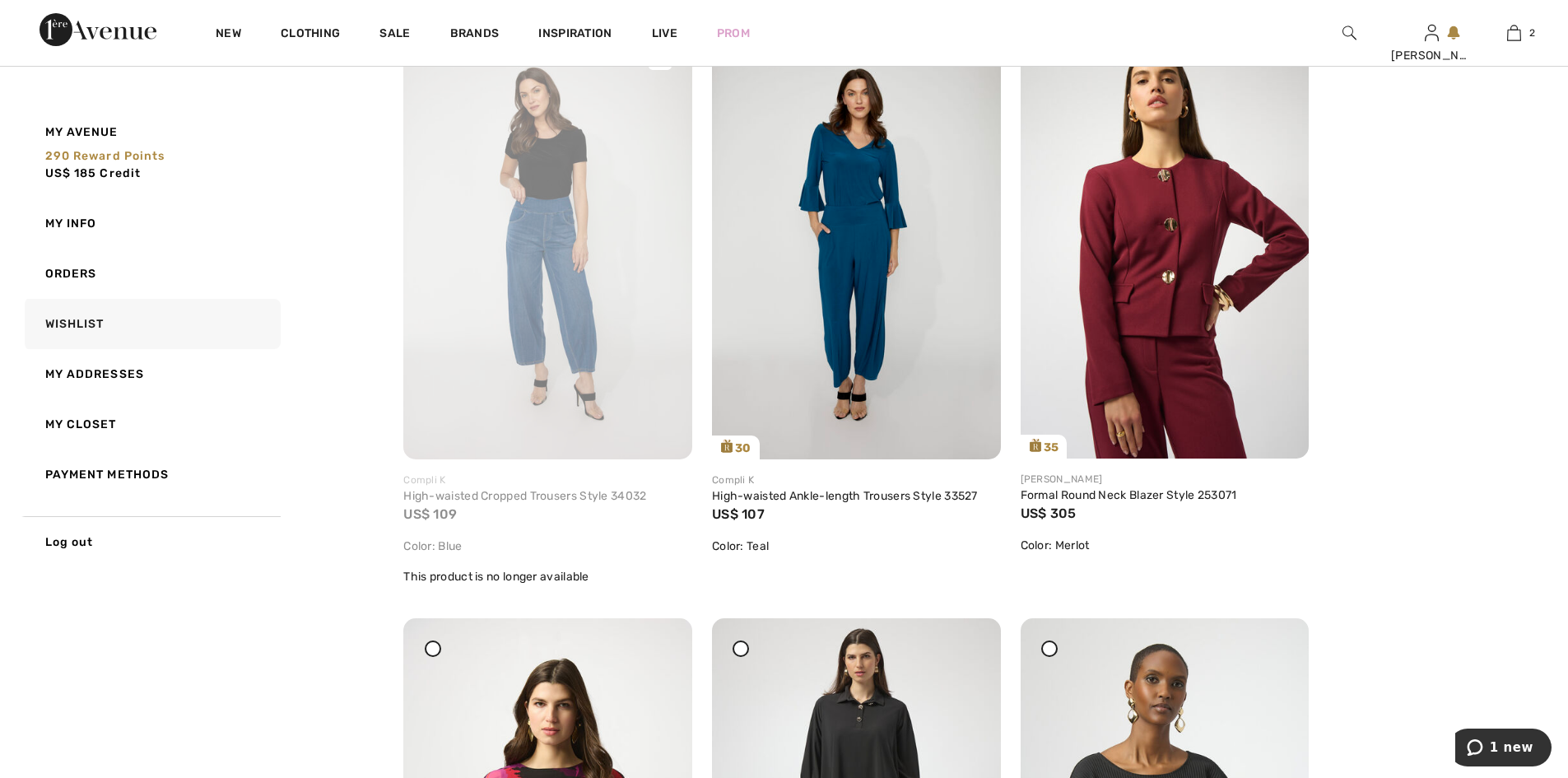
click at [661, 64] on icon at bounding box center [661, 58] width 10 height 12
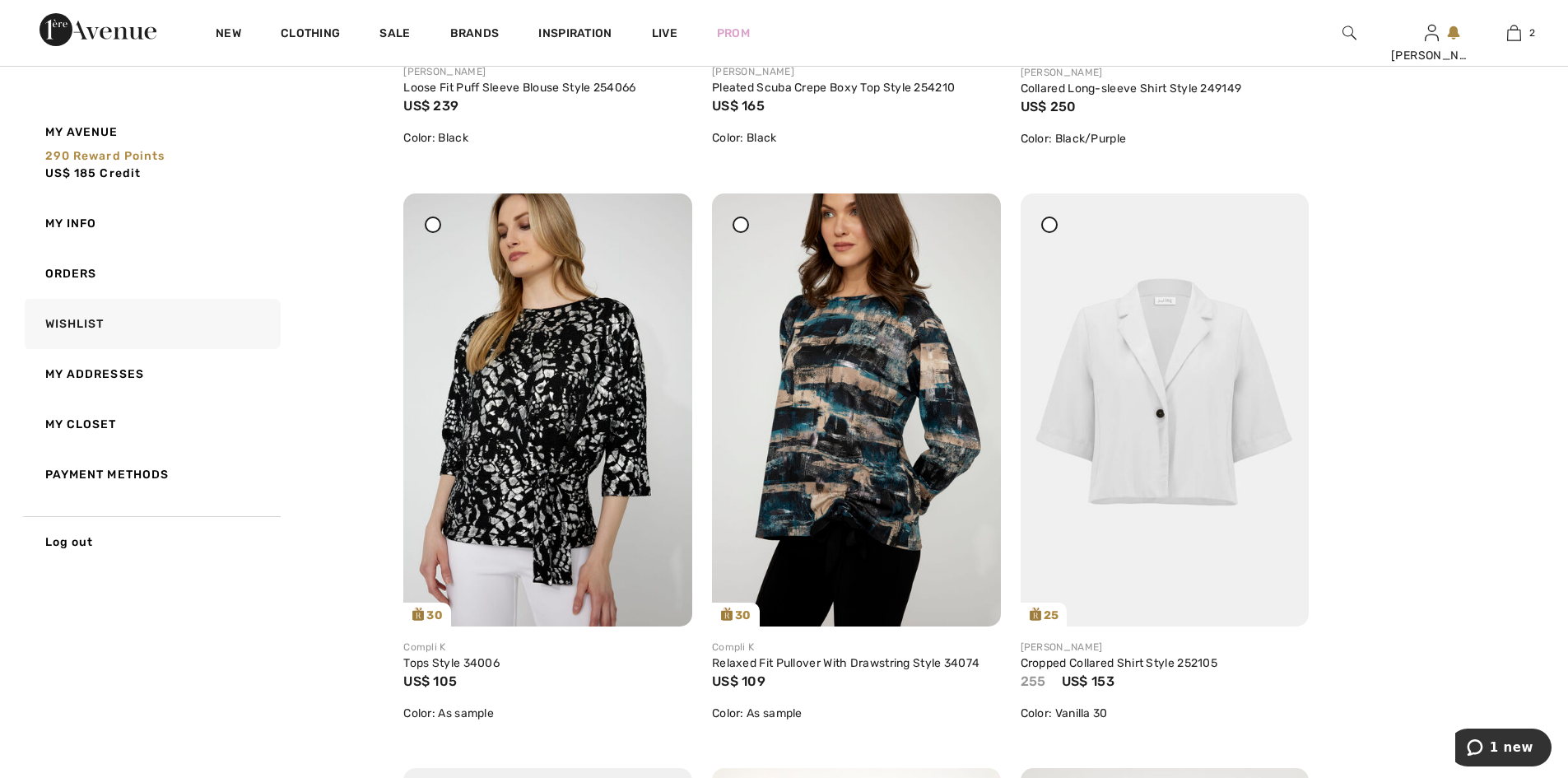
scroll to position [4373, 0]
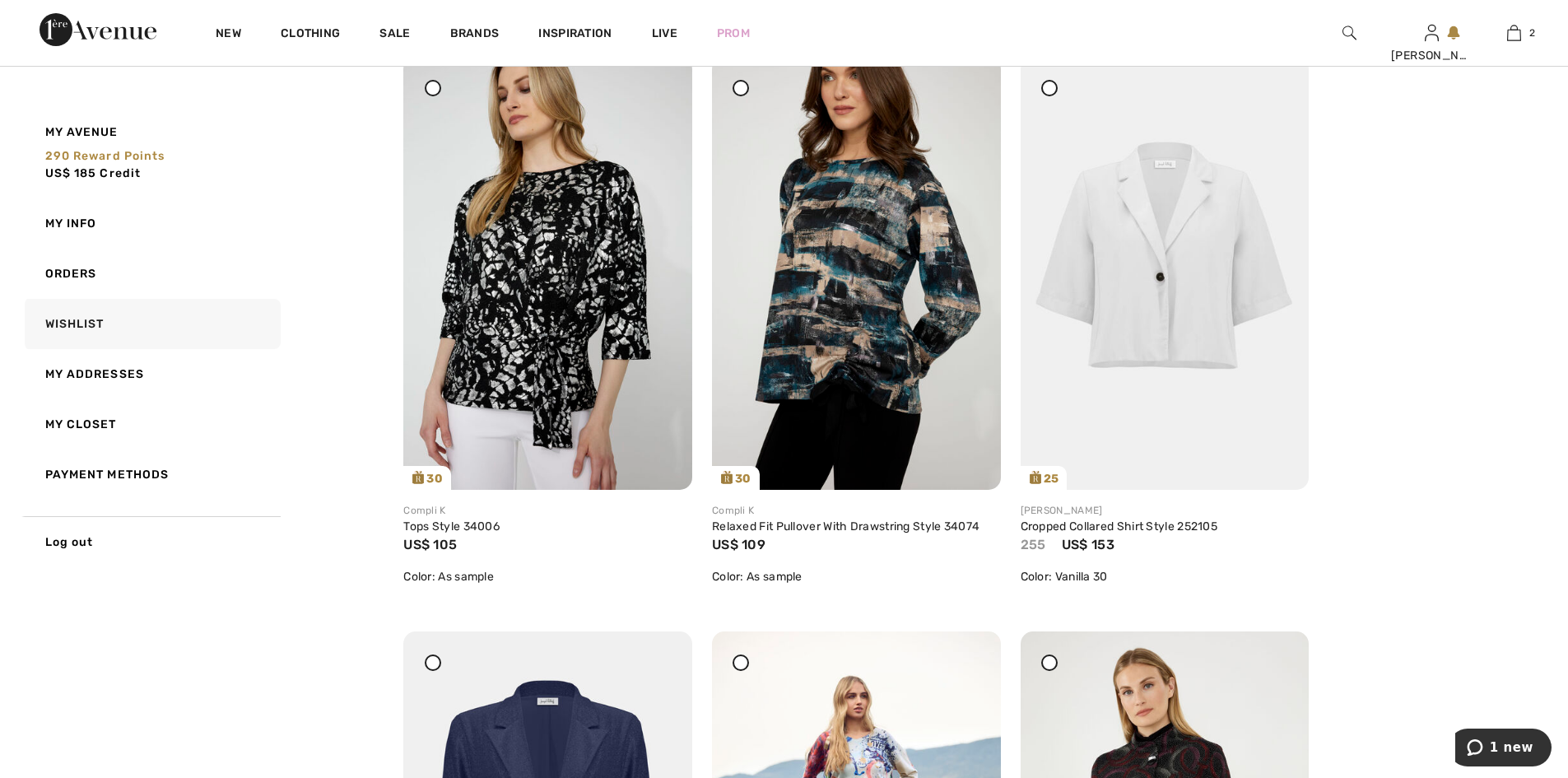
drag, startPoint x: 666, startPoint y: 209, endPoint x: 871, endPoint y: 94, distance: 235.1
click at [666, 74] on icon at bounding box center [661, 68] width 10 height 12
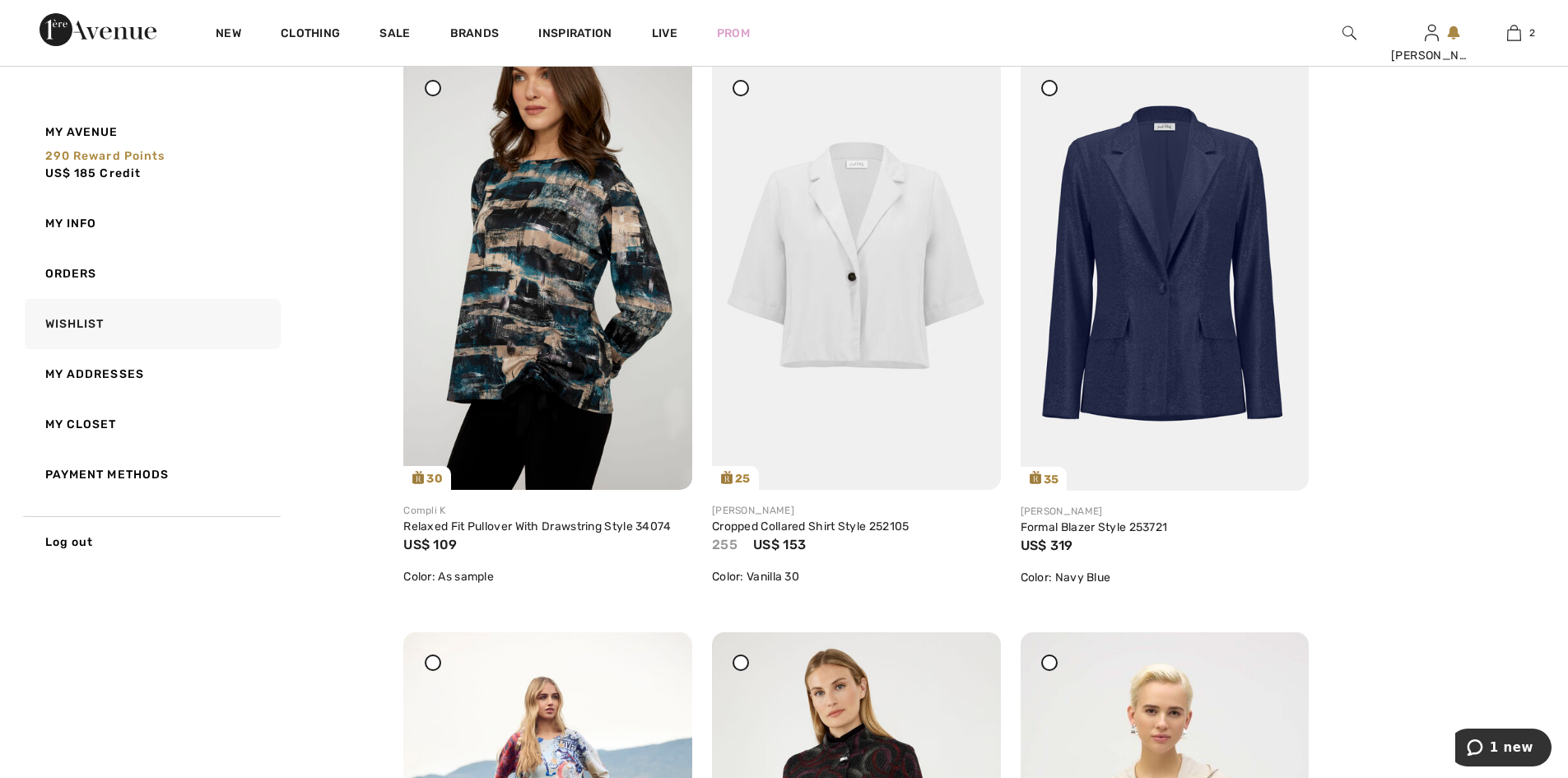
drag, startPoint x: 652, startPoint y: 206, endPoint x: 876, endPoint y: 80, distance: 257.0
click at [652, 80] on div at bounding box center [660, 67] width 23 height 23
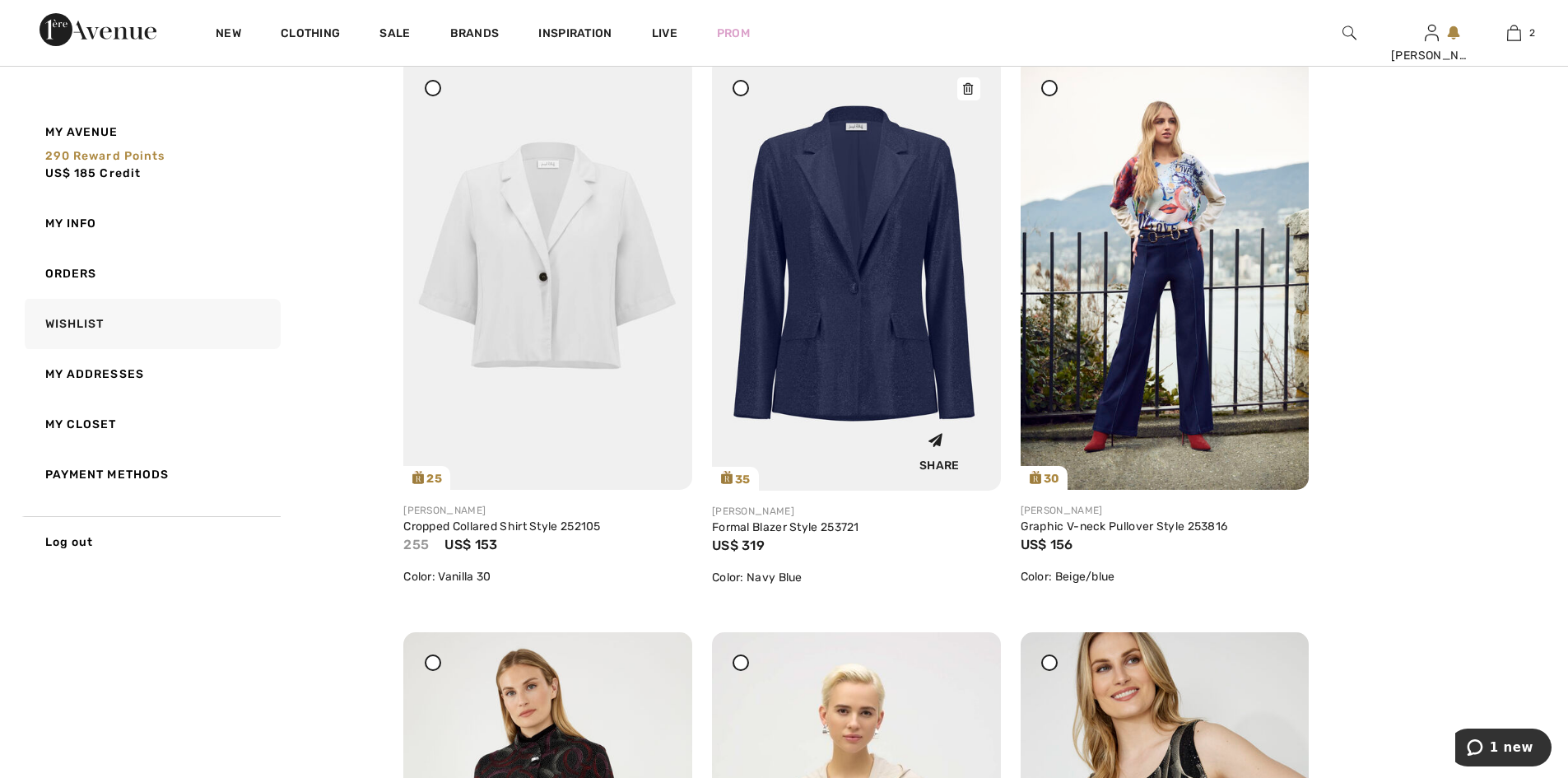
click at [968, 95] on icon at bounding box center [968, 89] width 10 height 12
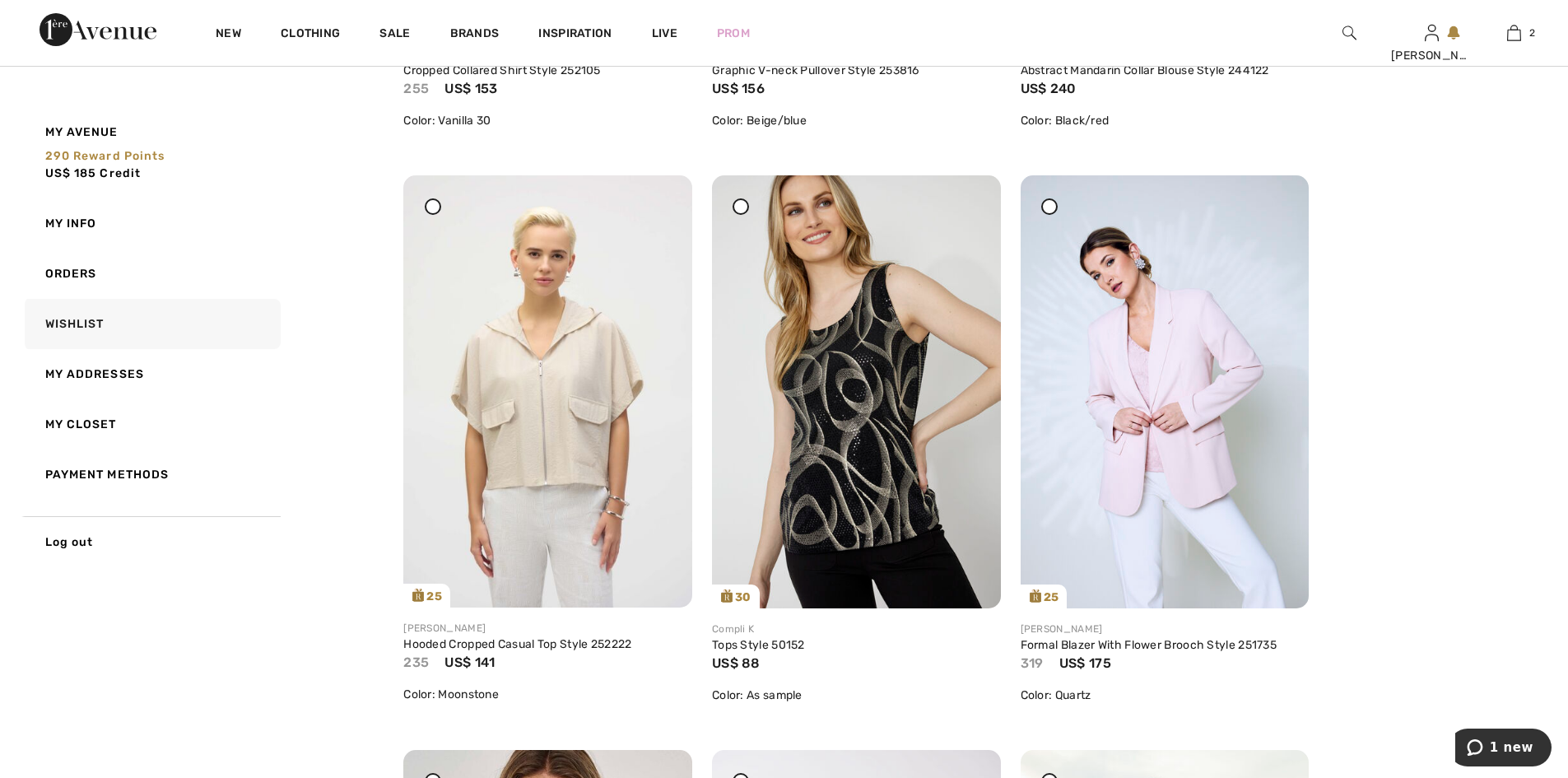
scroll to position [4988, 0]
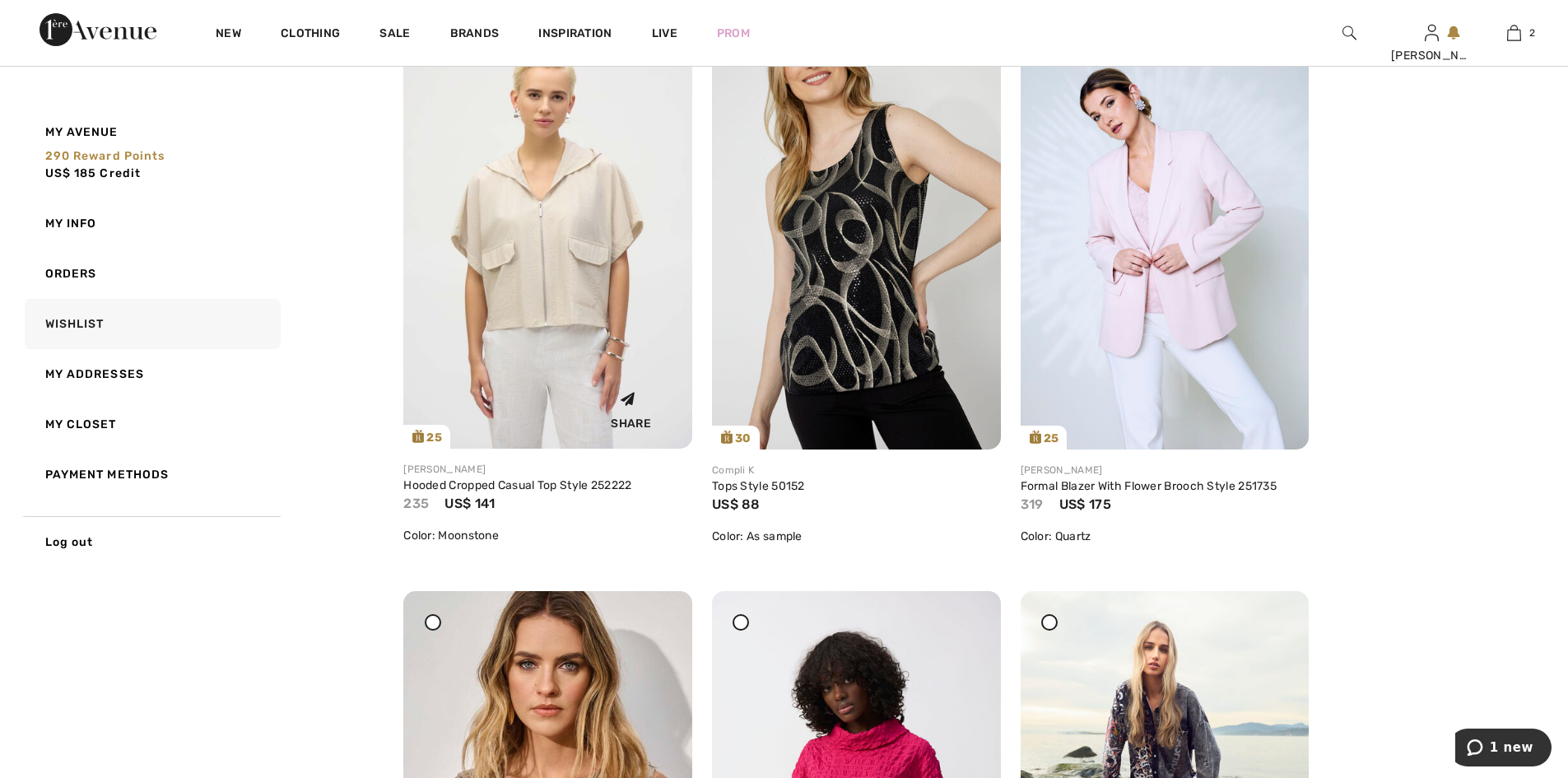
click at [683, 169] on img at bounding box center [548, 233] width 289 height 432
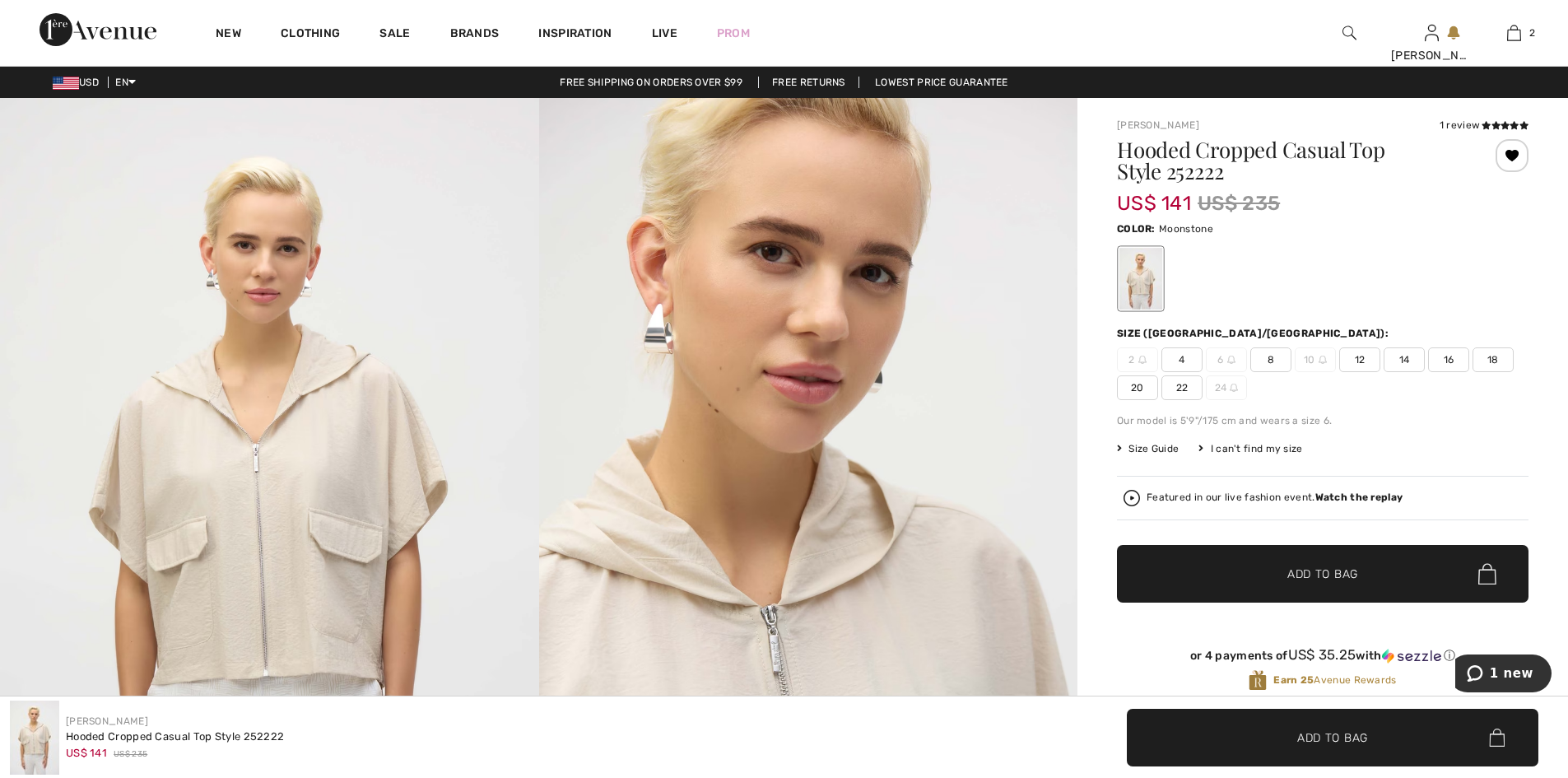
click at [1496, 160] on div at bounding box center [1512, 155] width 33 height 33
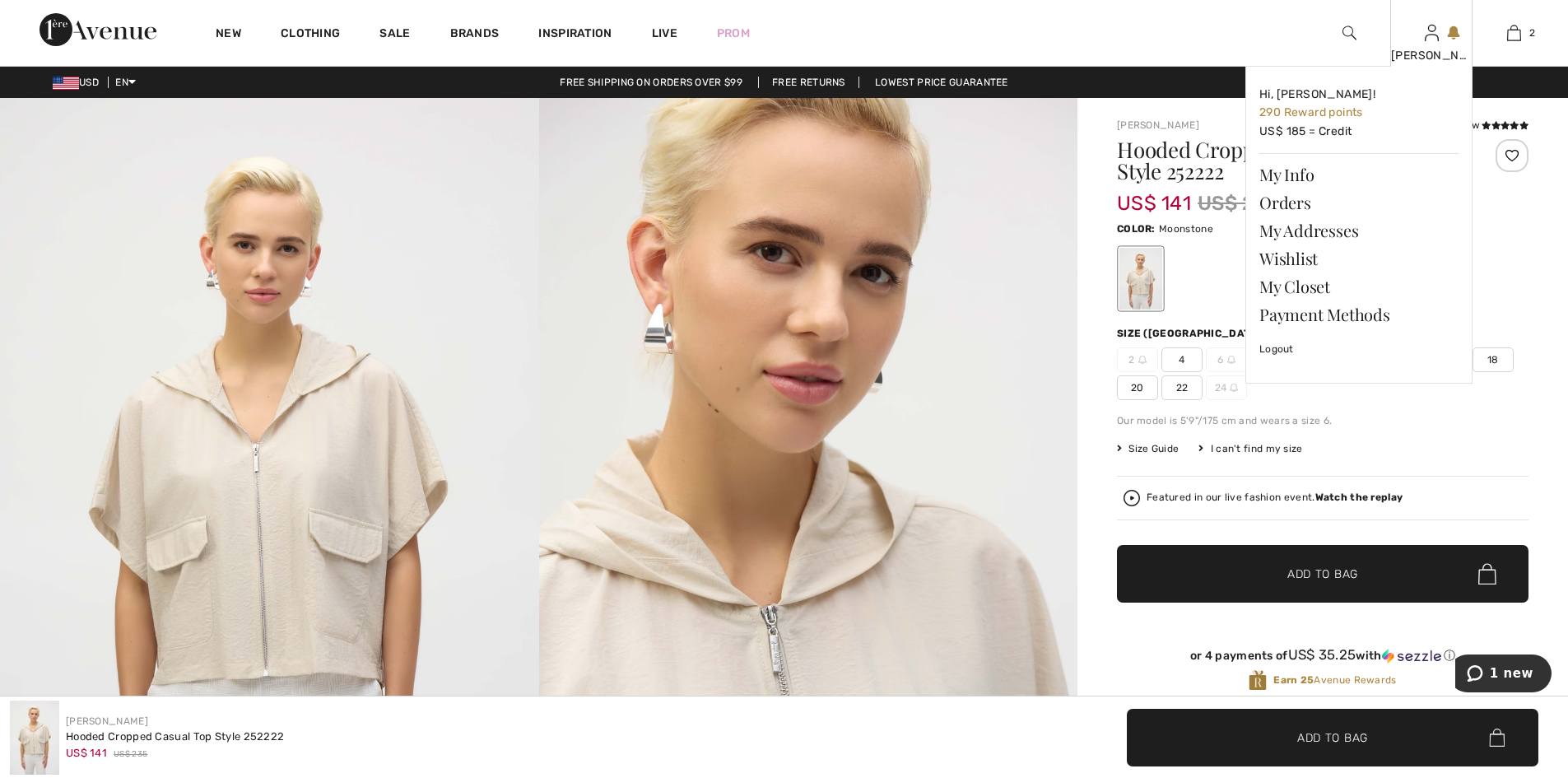
click at [1431, 42] on img at bounding box center [1432, 33] width 14 height 20
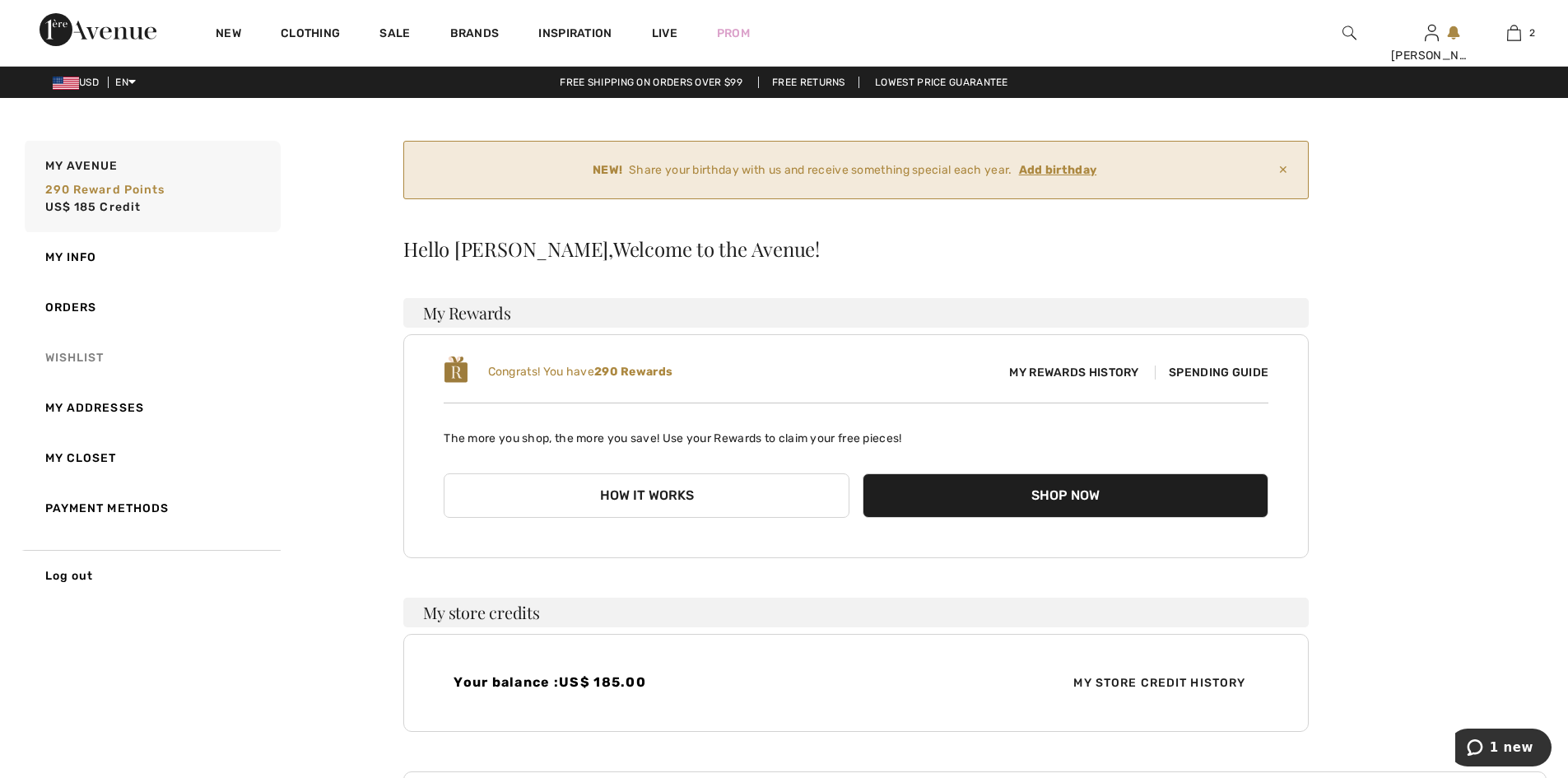
click at [80, 364] on link "Wishlist" at bounding box center [152, 358] width 260 height 51
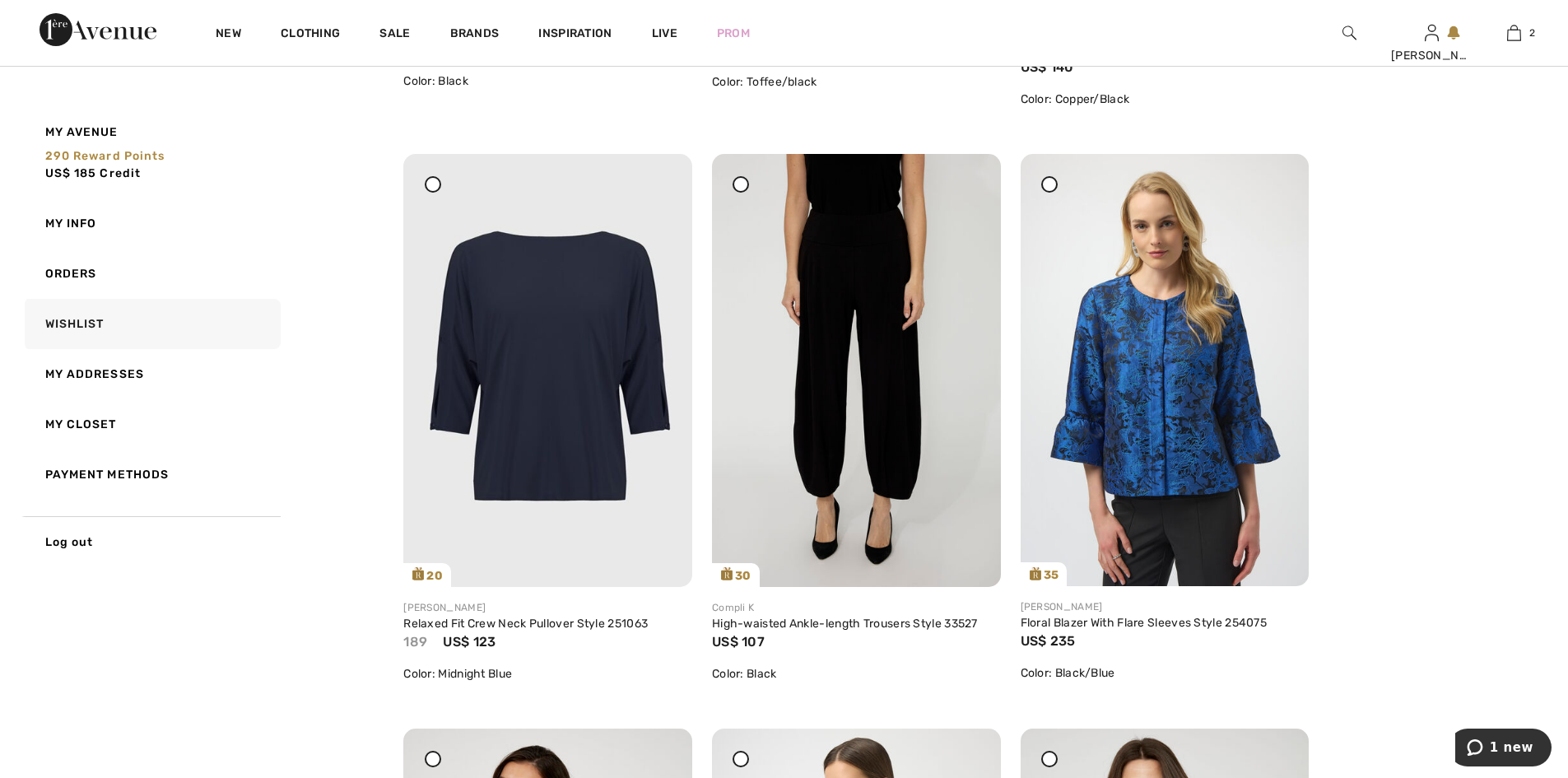
scroll to position [1412, 0]
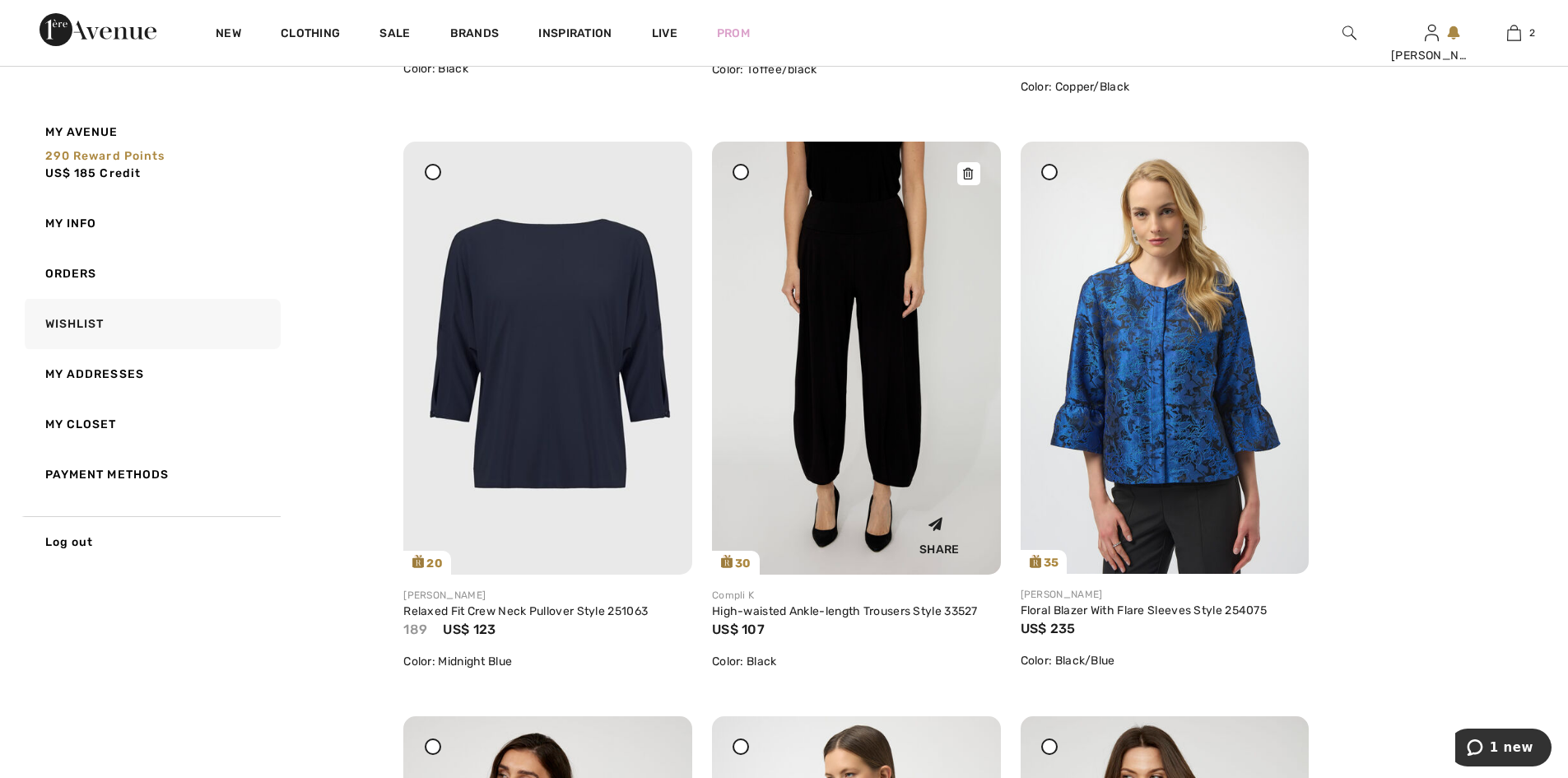
click at [844, 351] on img at bounding box center [857, 358] width 289 height 433
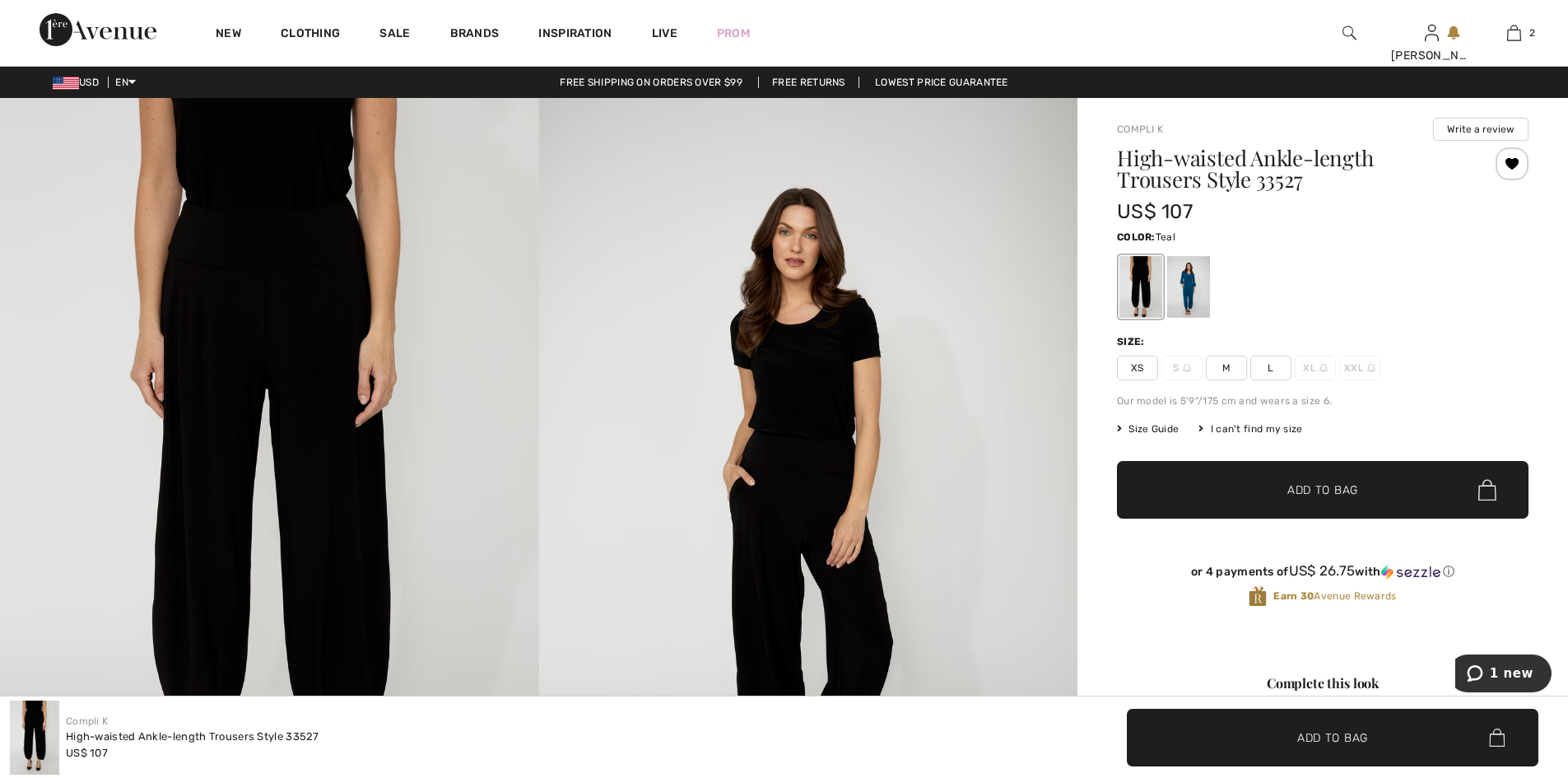
click at [1207, 293] on div at bounding box center [1189, 286] width 43 height 61
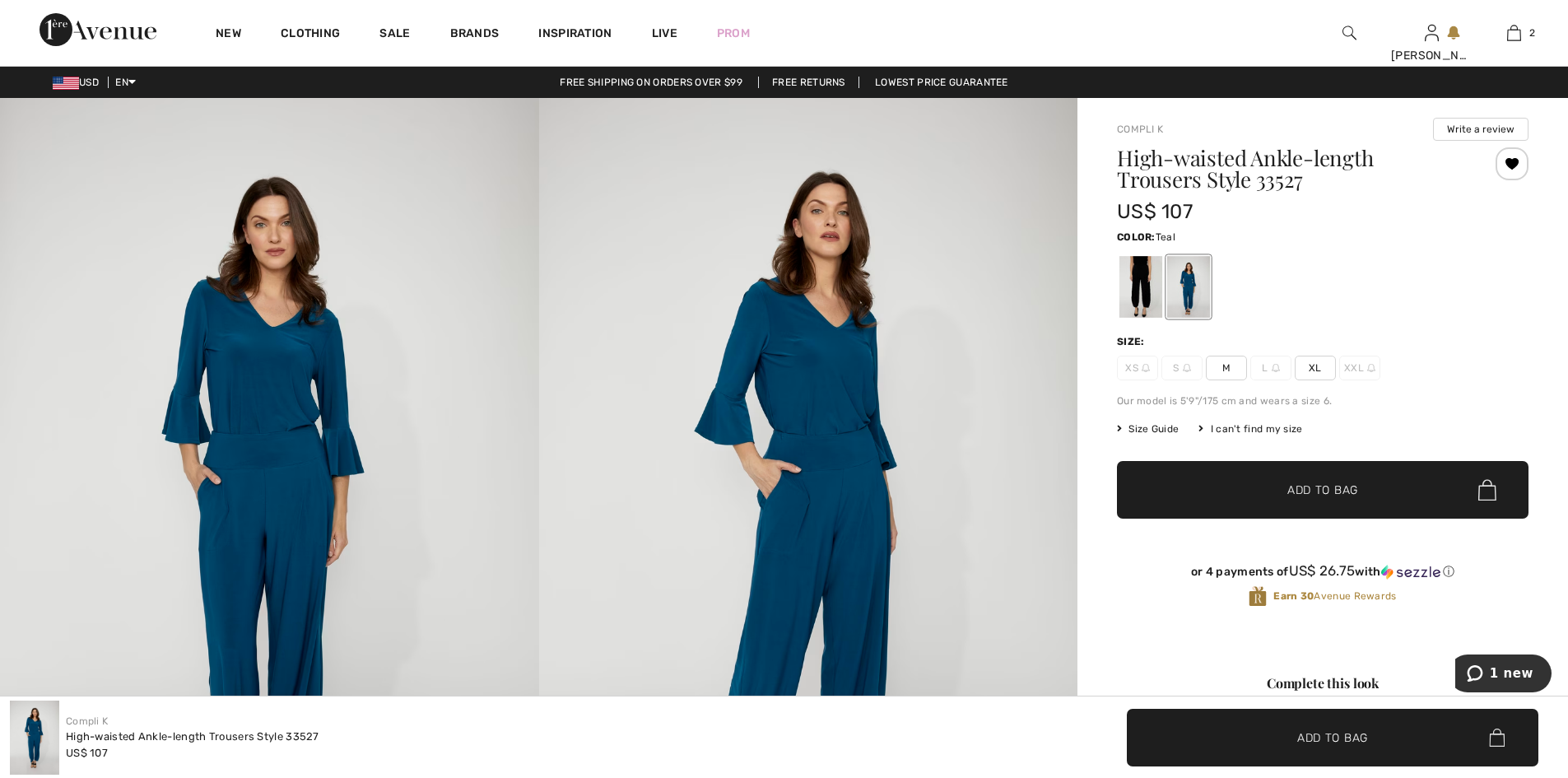
click at [1500, 171] on div at bounding box center [1512, 164] width 33 height 33
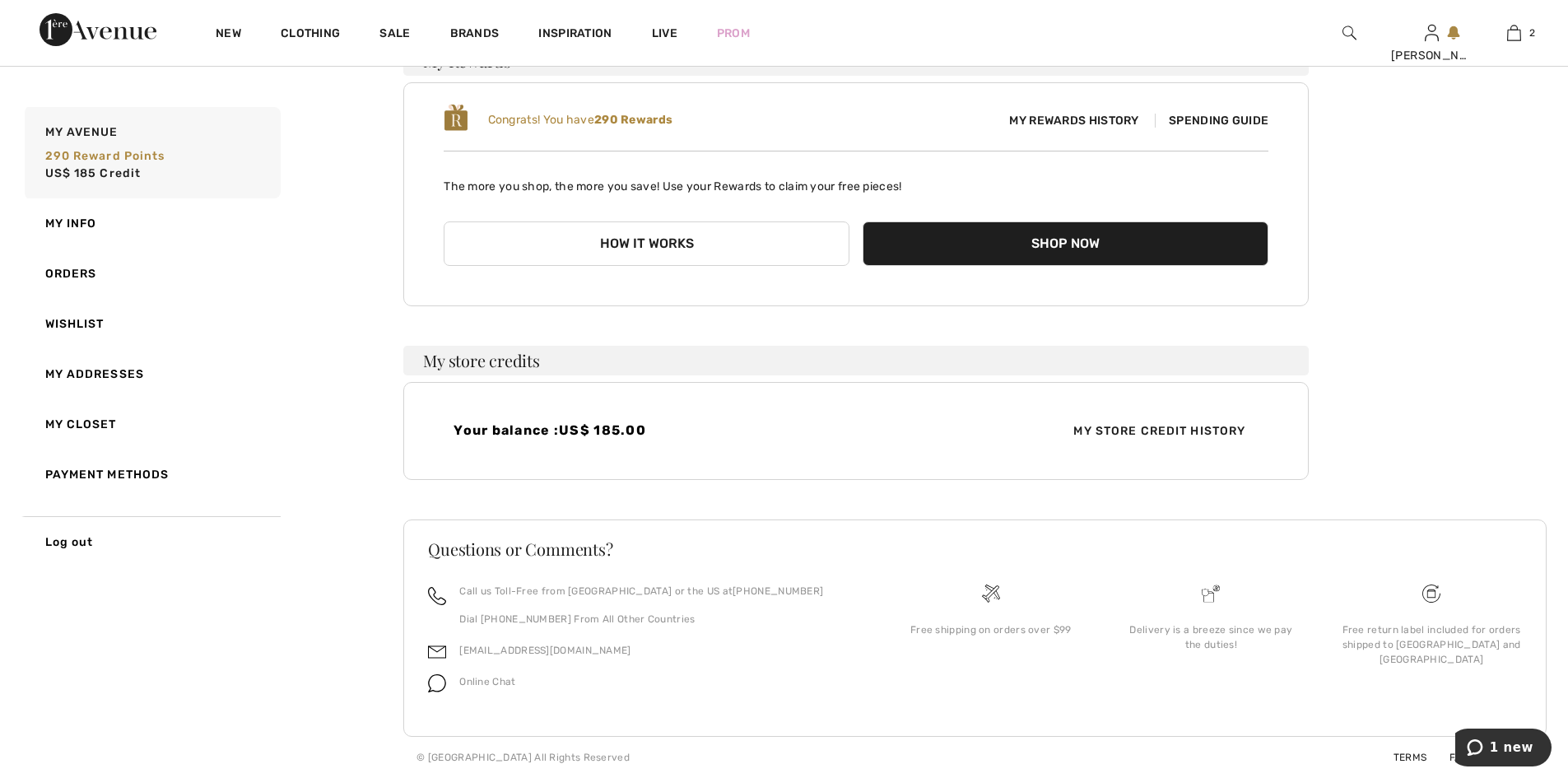
scroll to position [397, 0]
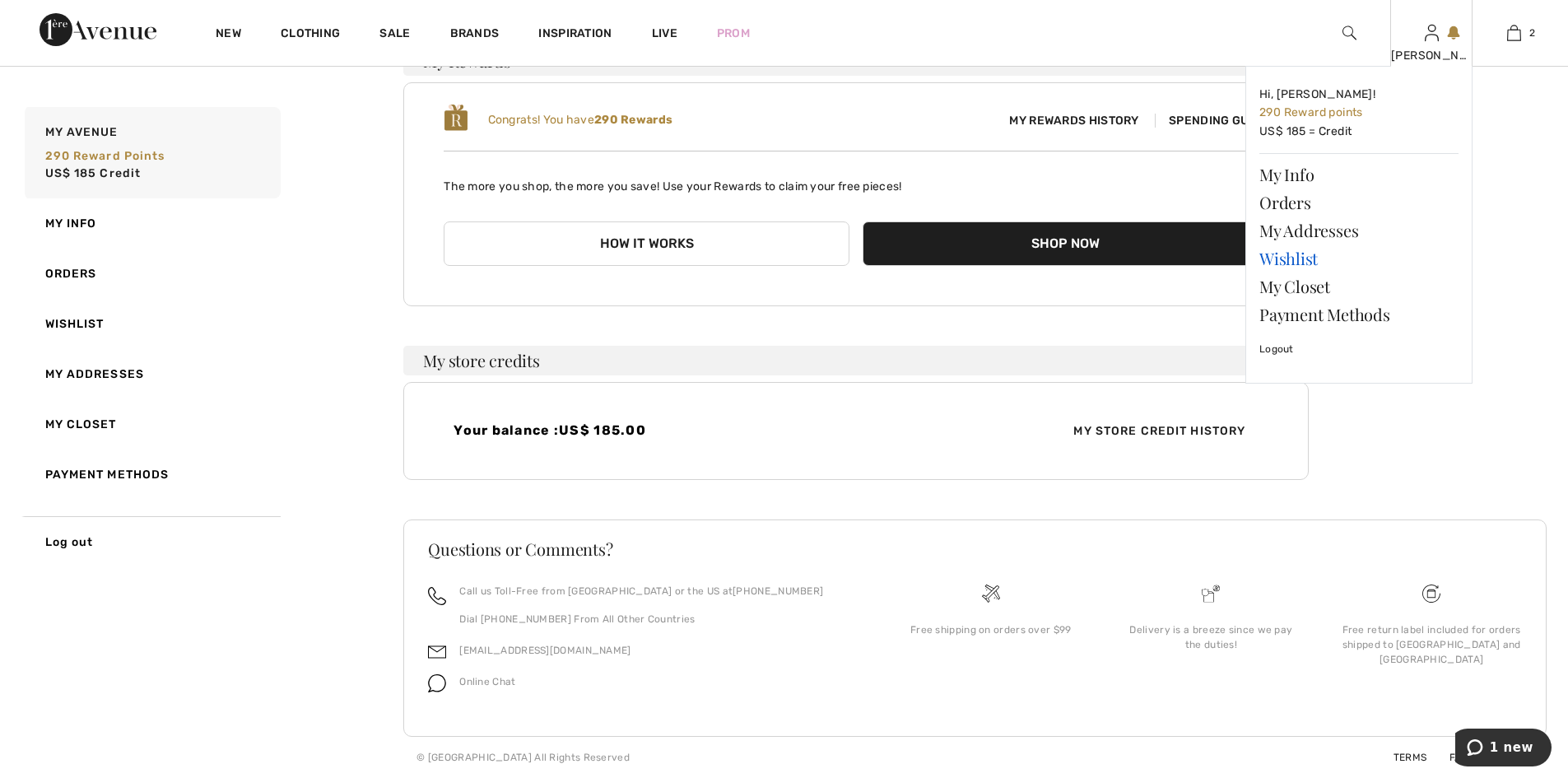
click at [1283, 261] on link "Wishlist" at bounding box center [1359, 259] width 199 height 28
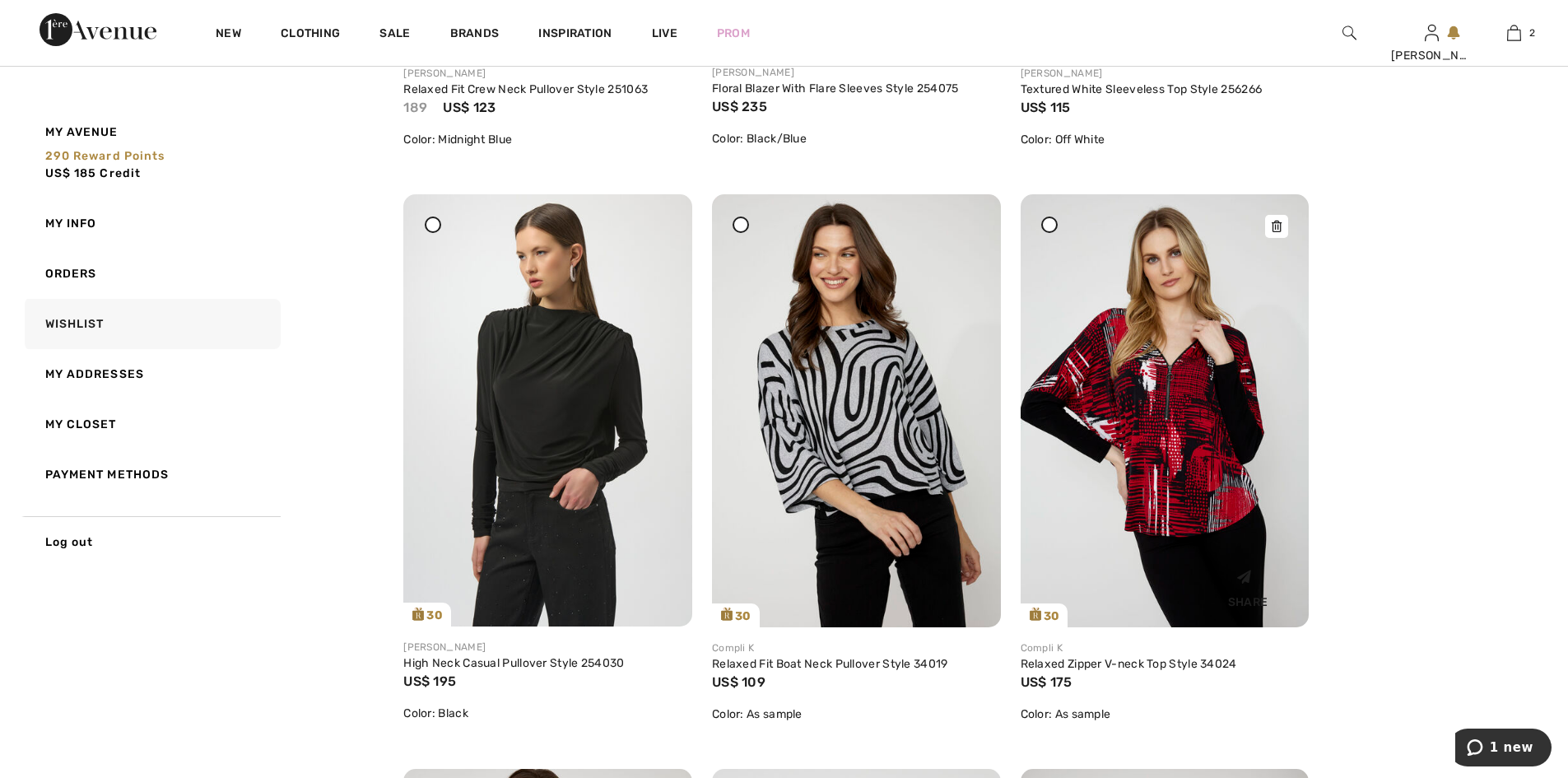
scroll to position [2220, 0]
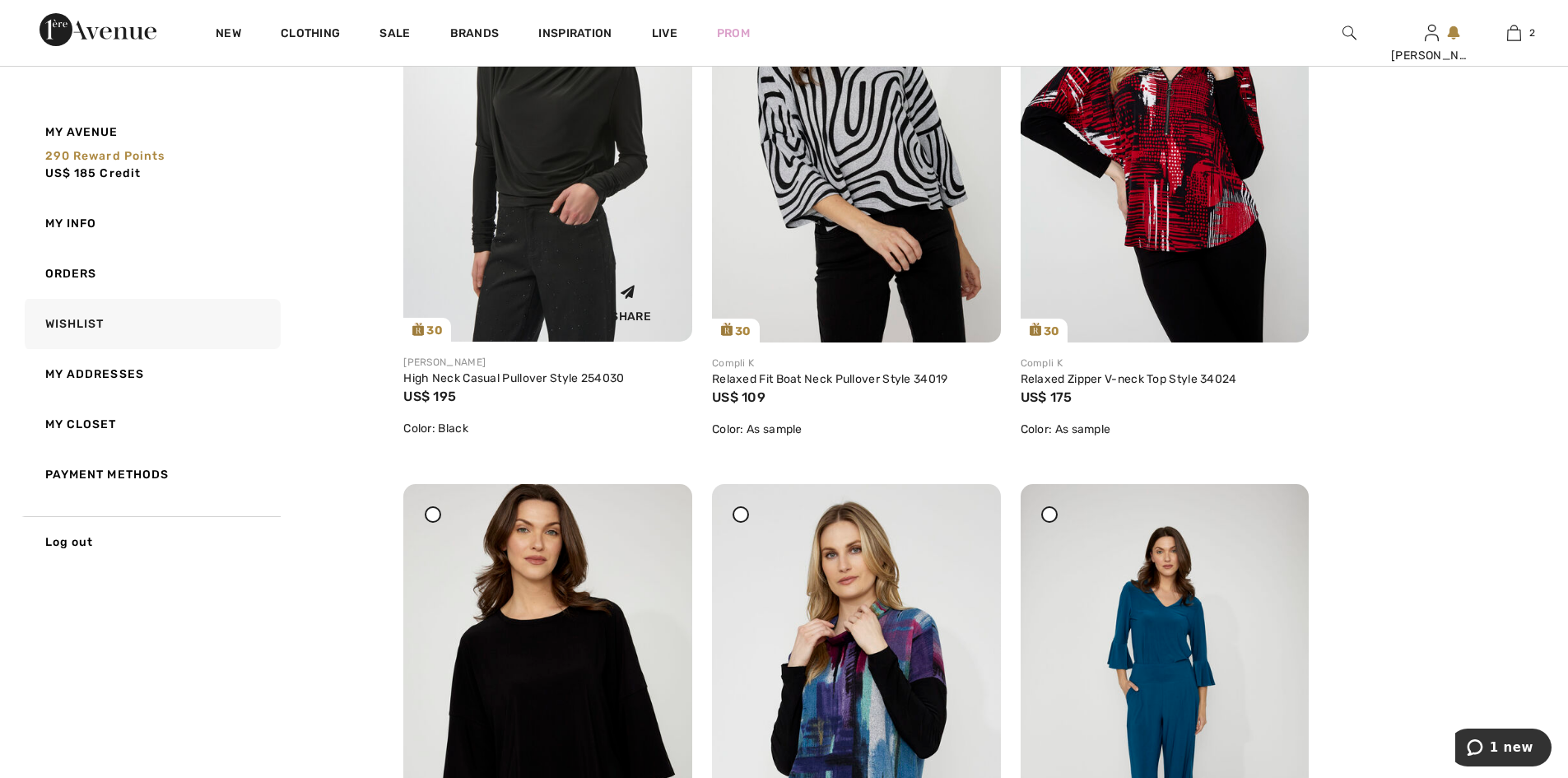
click at [560, 208] on img at bounding box center [548, 126] width 289 height 432
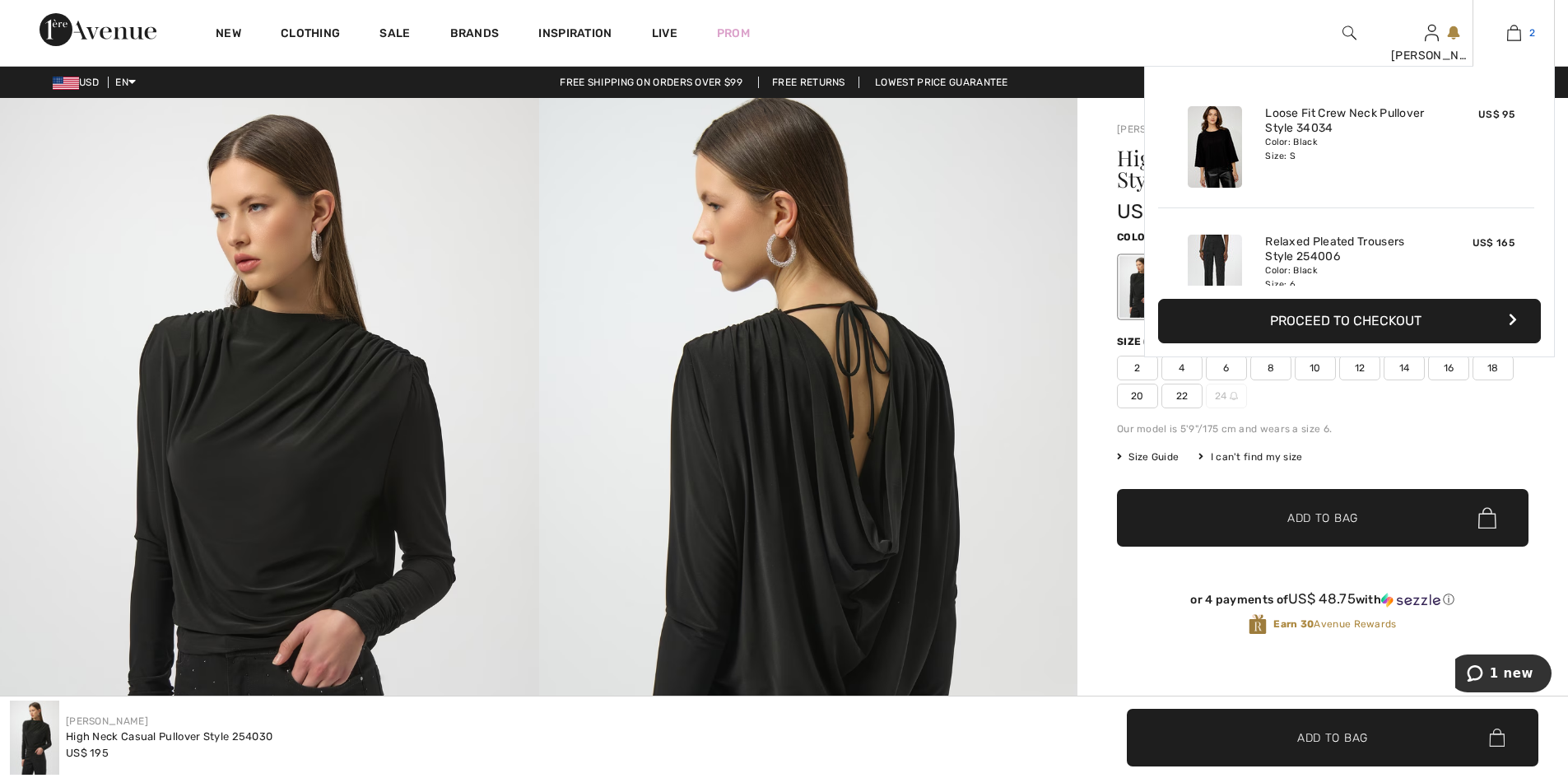
click at [1510, 38] on img at bounding box center [1515, 33] width 14 height 20
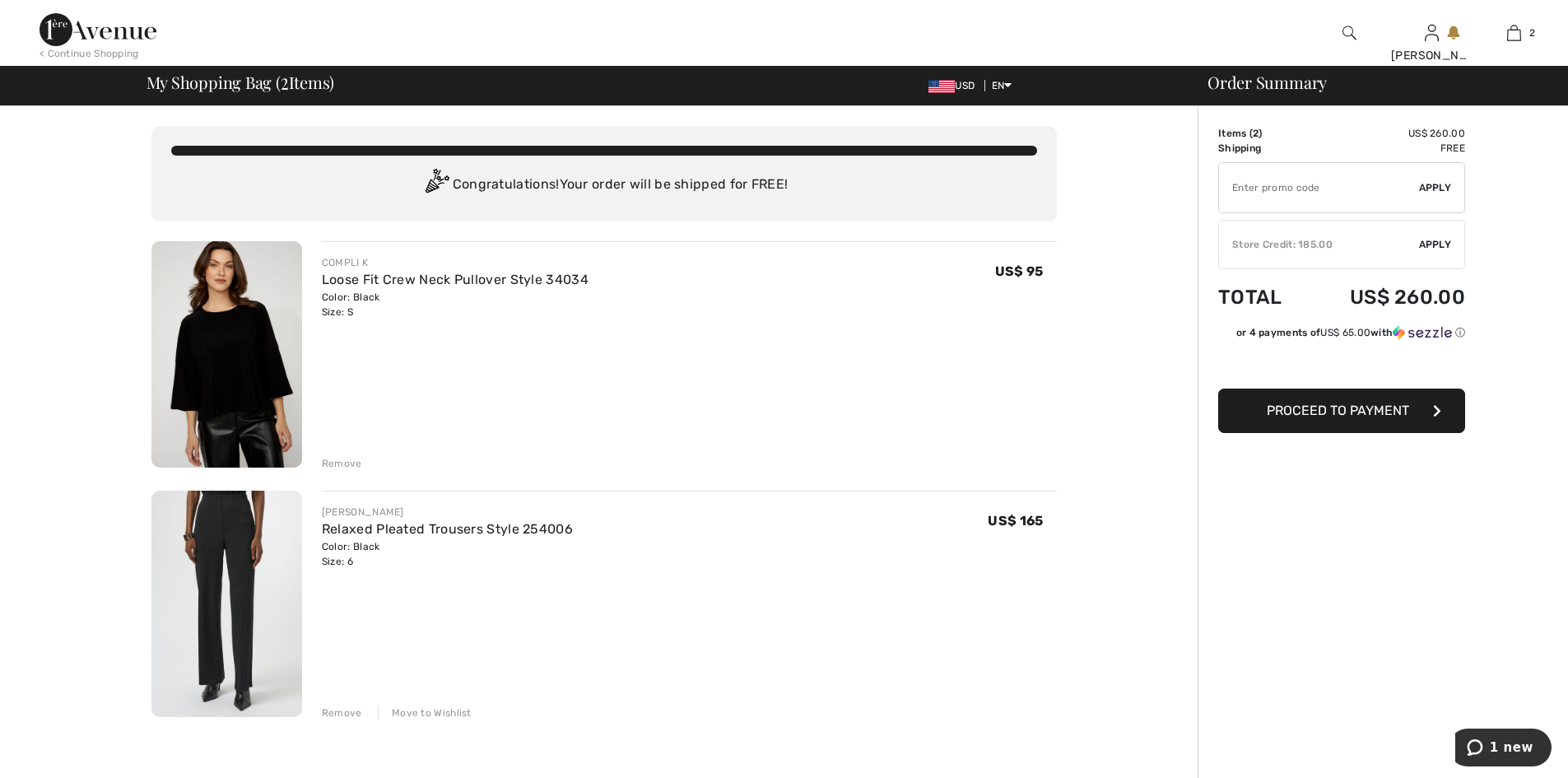
click at [1437, 252] on span "Apply" at bounding box center [1435, 244] width 33 height 15
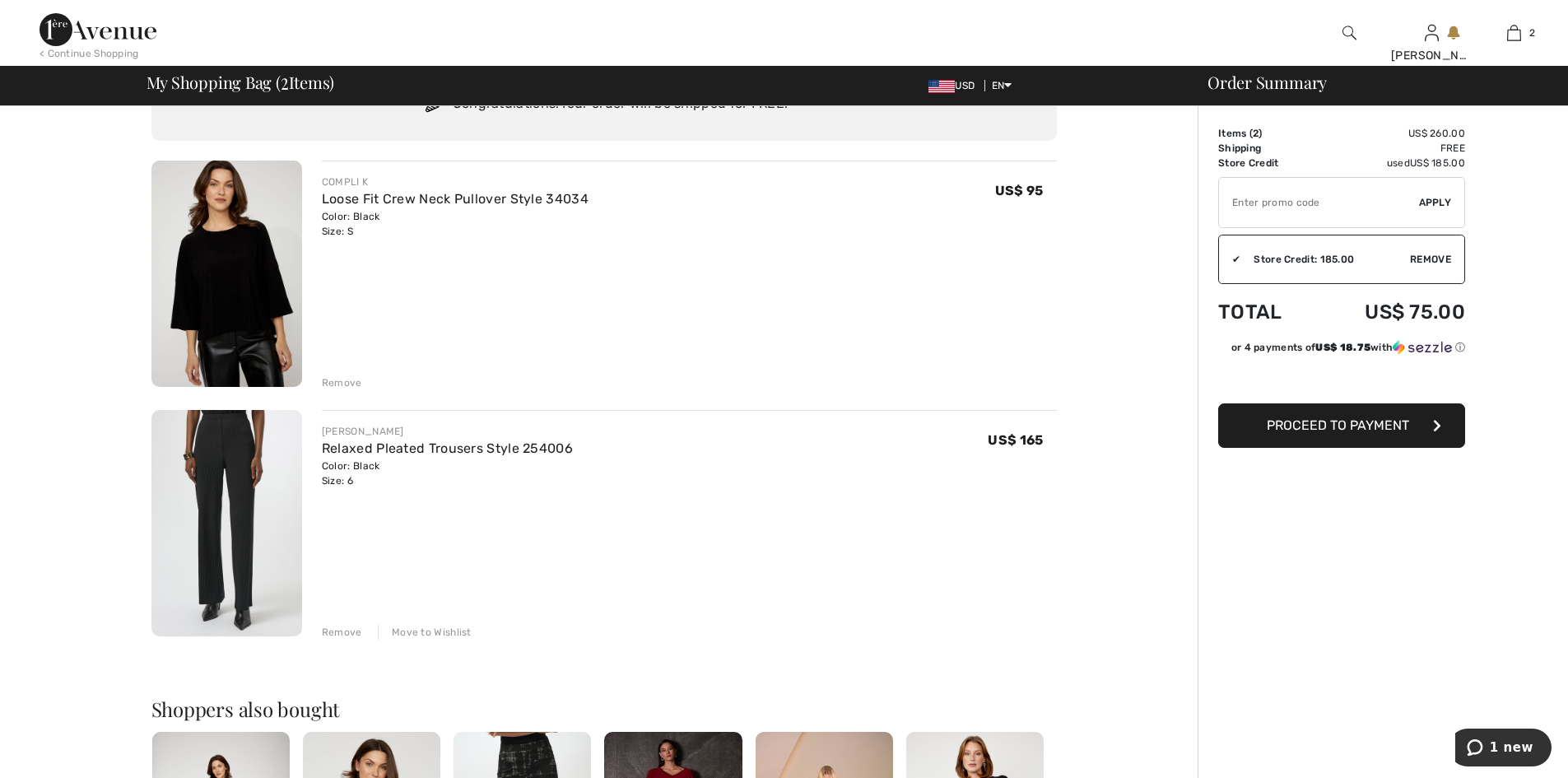
scroll to position [57, 0]
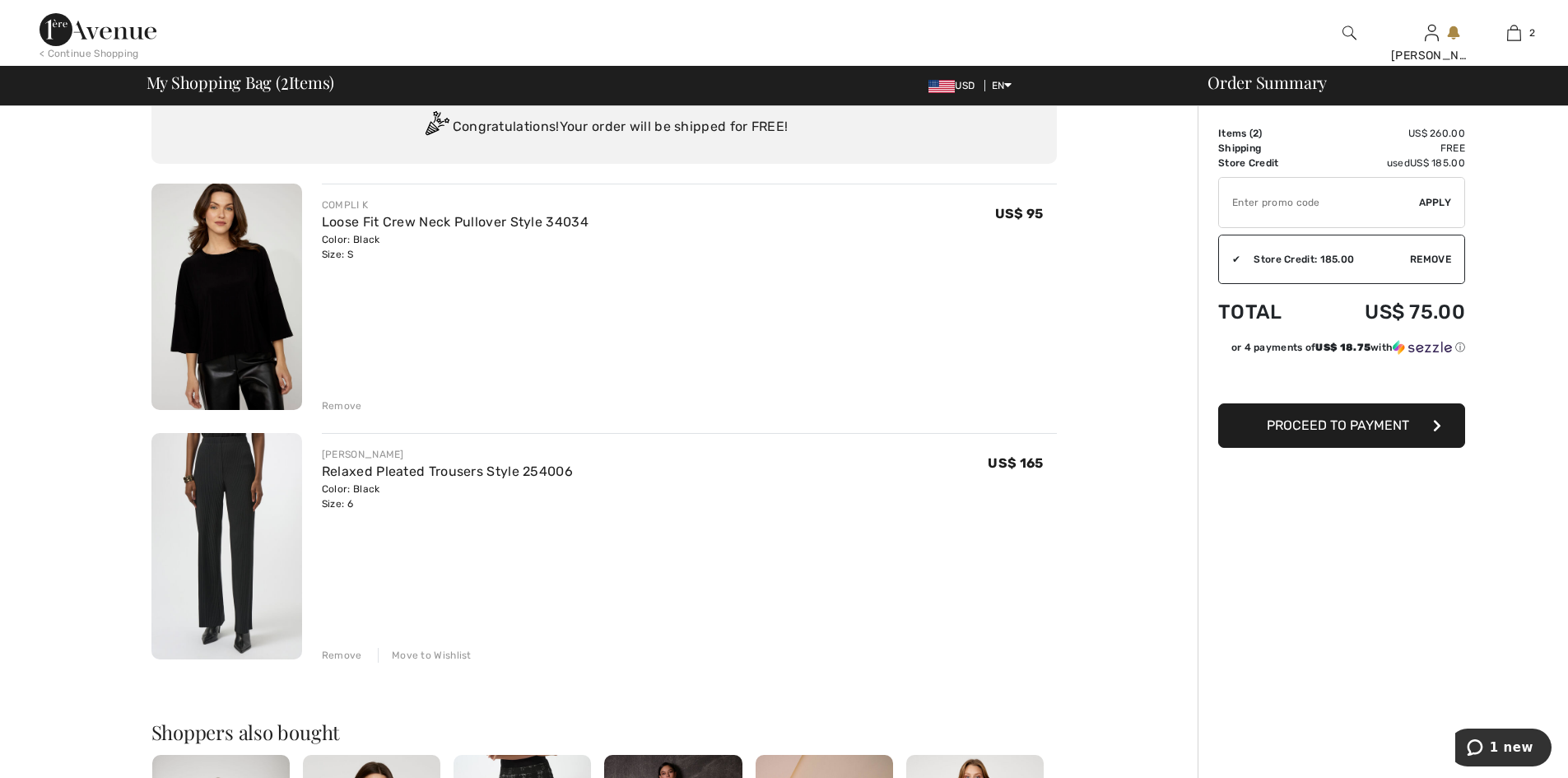
click at [1336, 432] on span "Proceed to Payment" at bounding box center [1338, 425] width 143 height 16
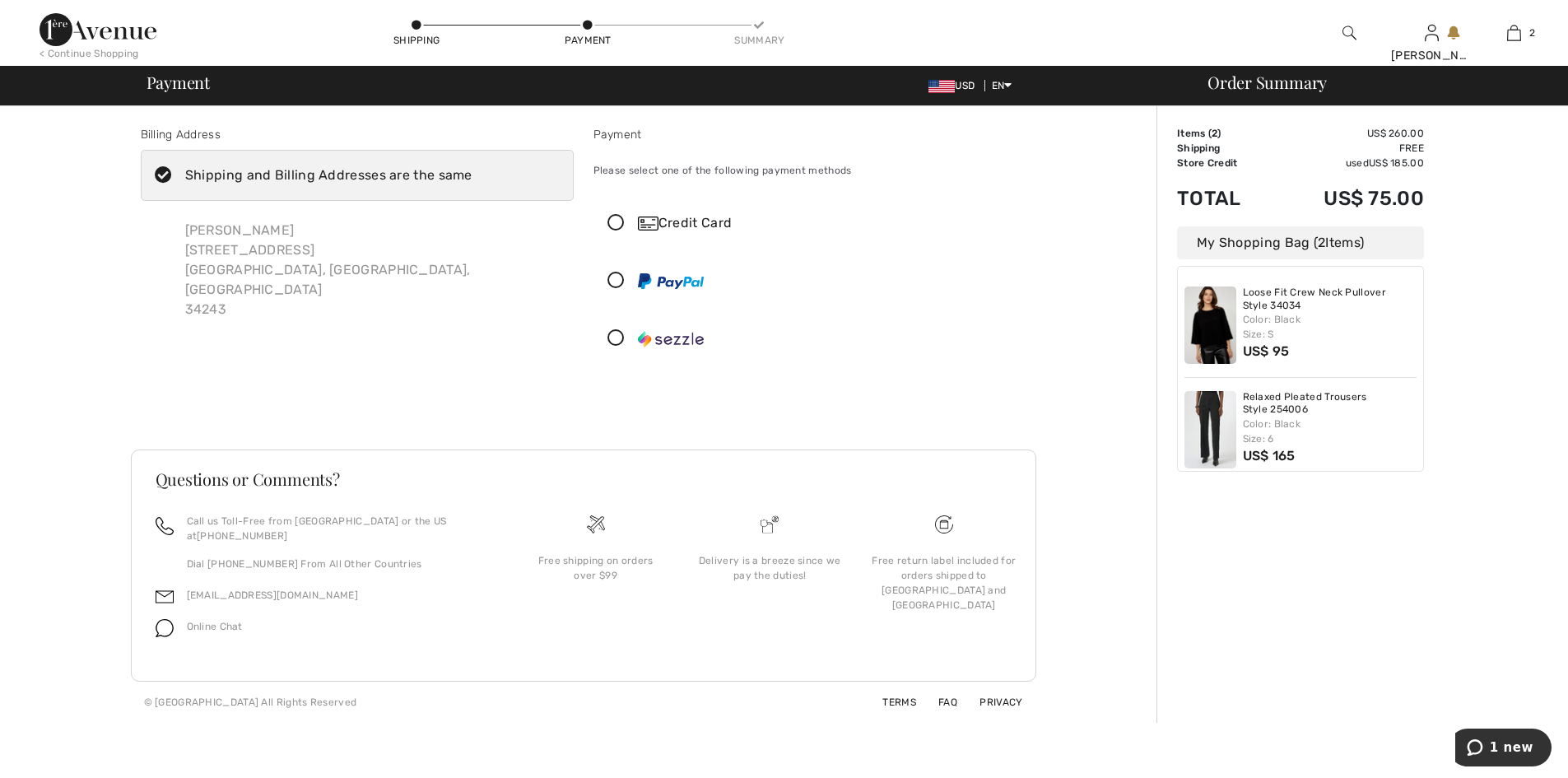
click at [617, 348] on icon at bounding box center [616, 338] width 44 height 17
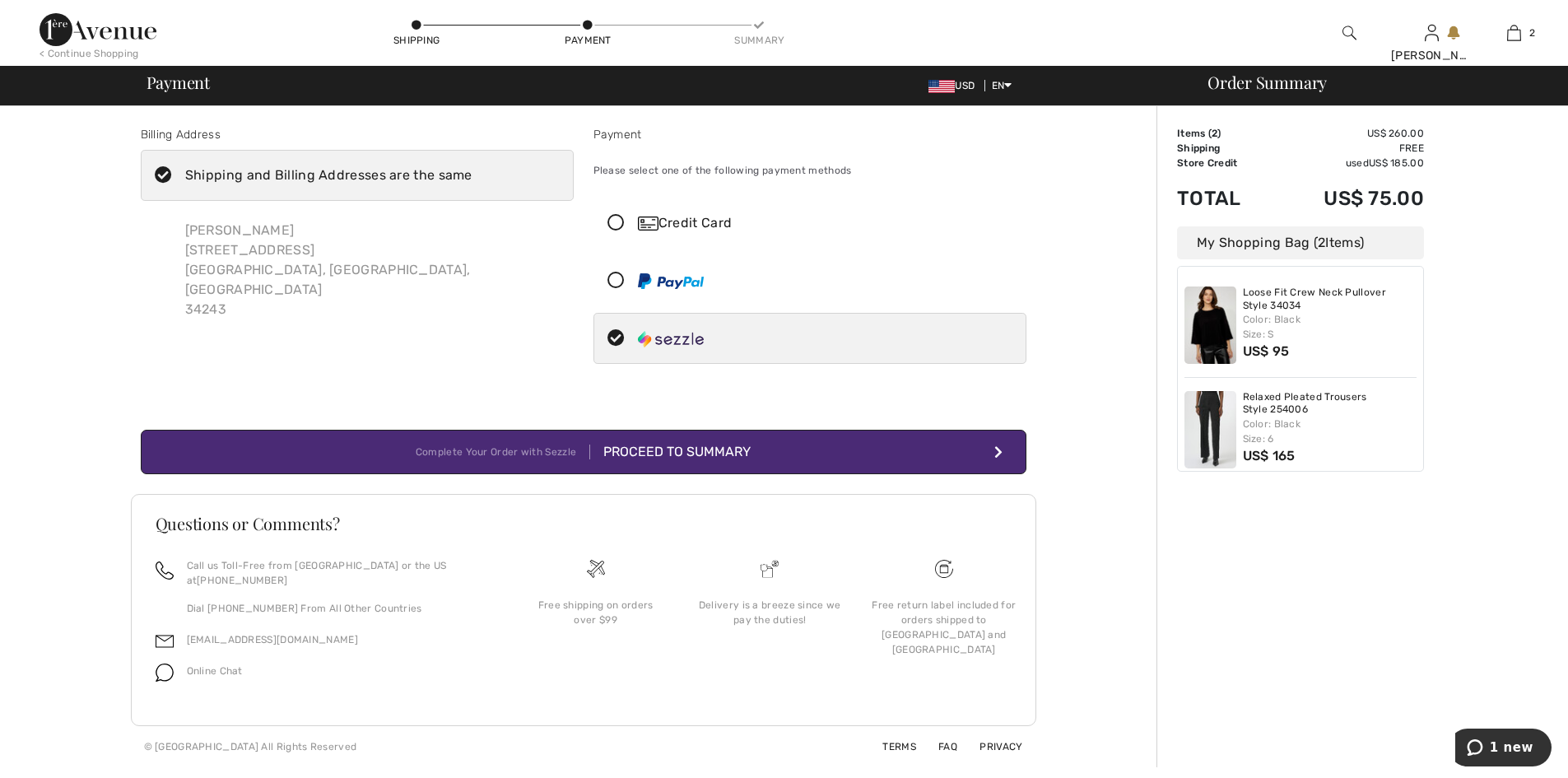
scroll to position [61, 0]
click at [680, 442] on div "Proceed to Summary" at bounding box center [671, 452] width 160 height 20
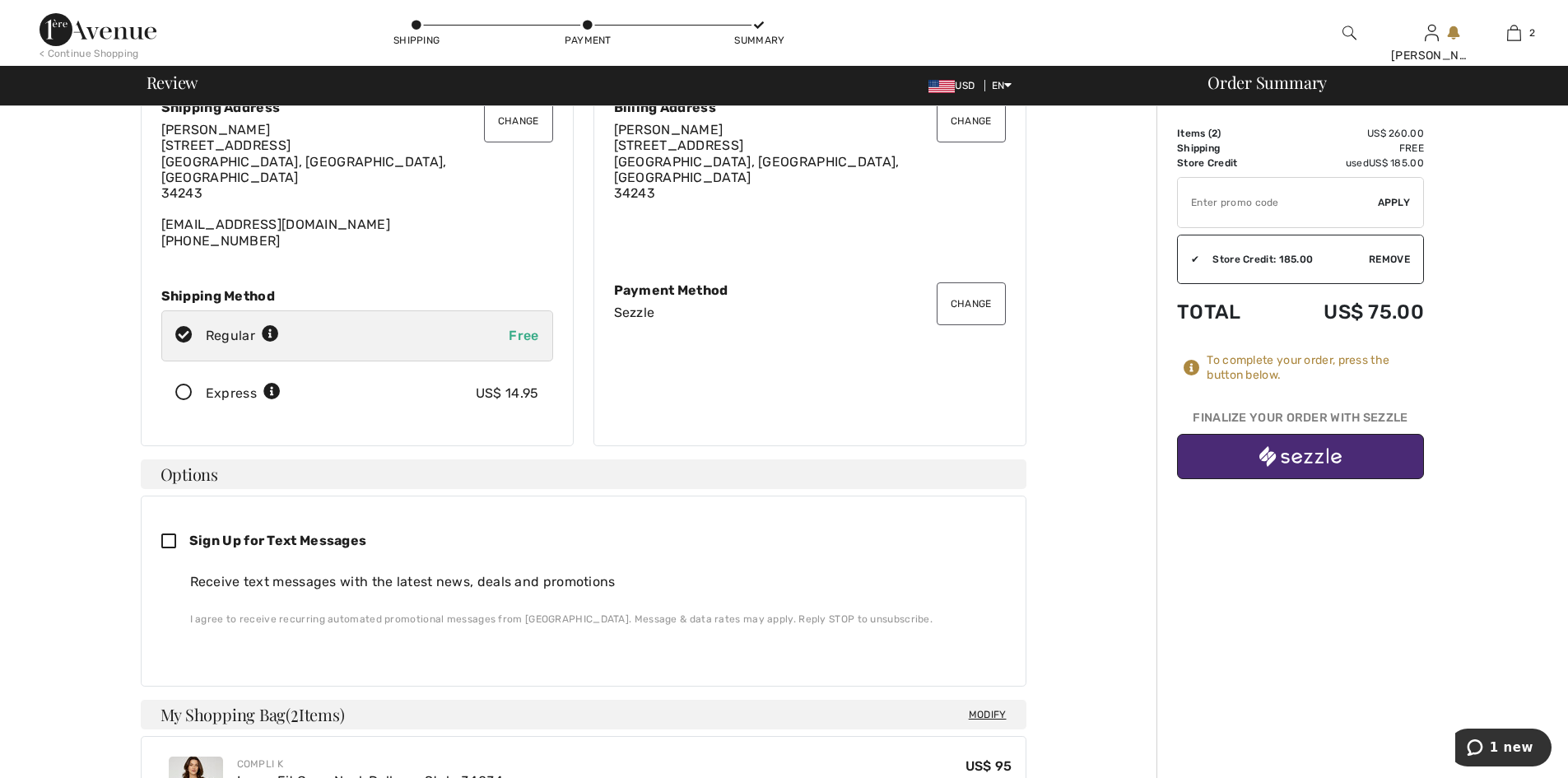
scroll to position [104, 0]
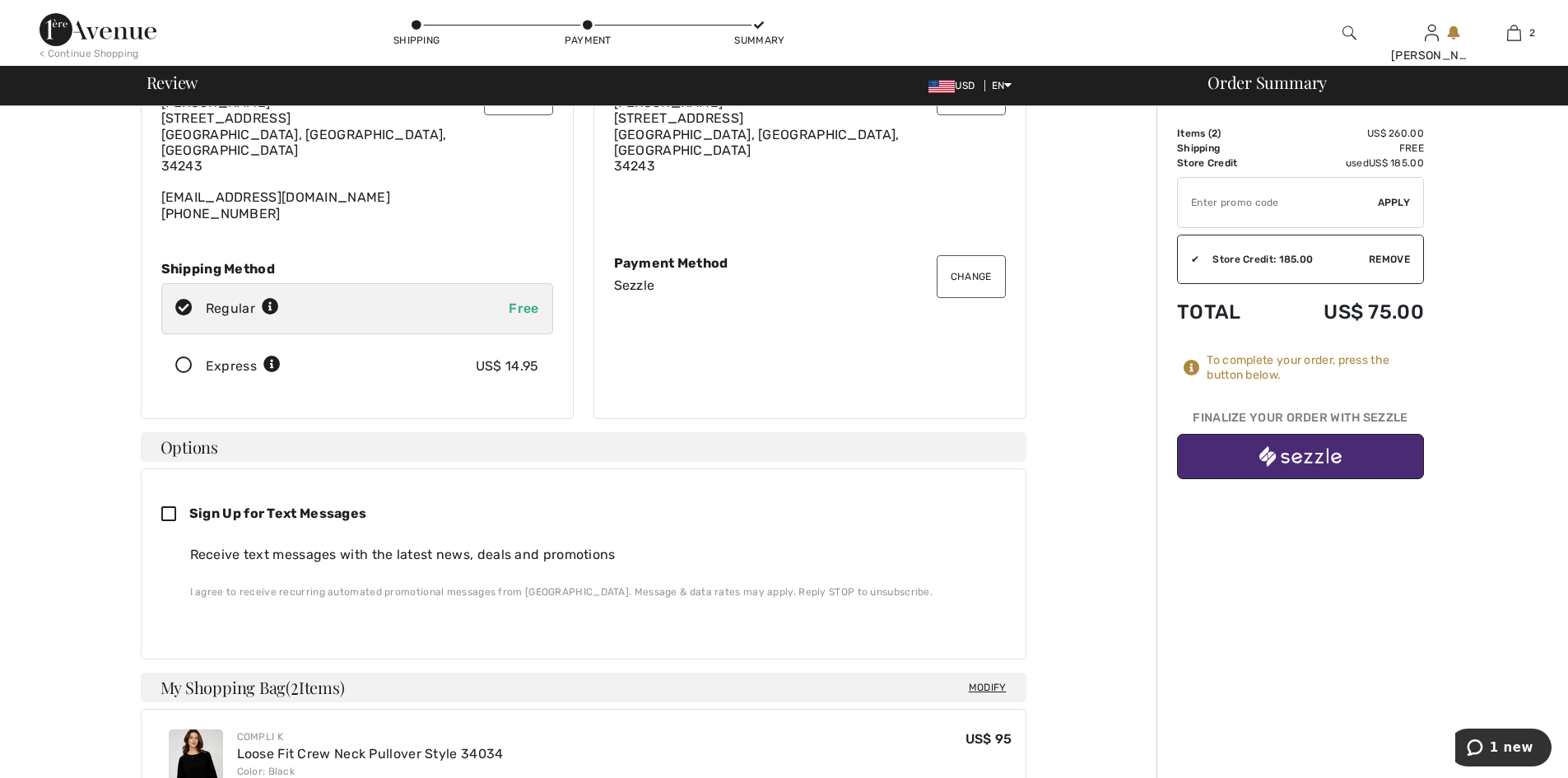
click at [1317, 467] on img "button" at bounding box center [1301, 456] width 82 height 21
